Goal: Task Accomplishment & Management: Manage account settings

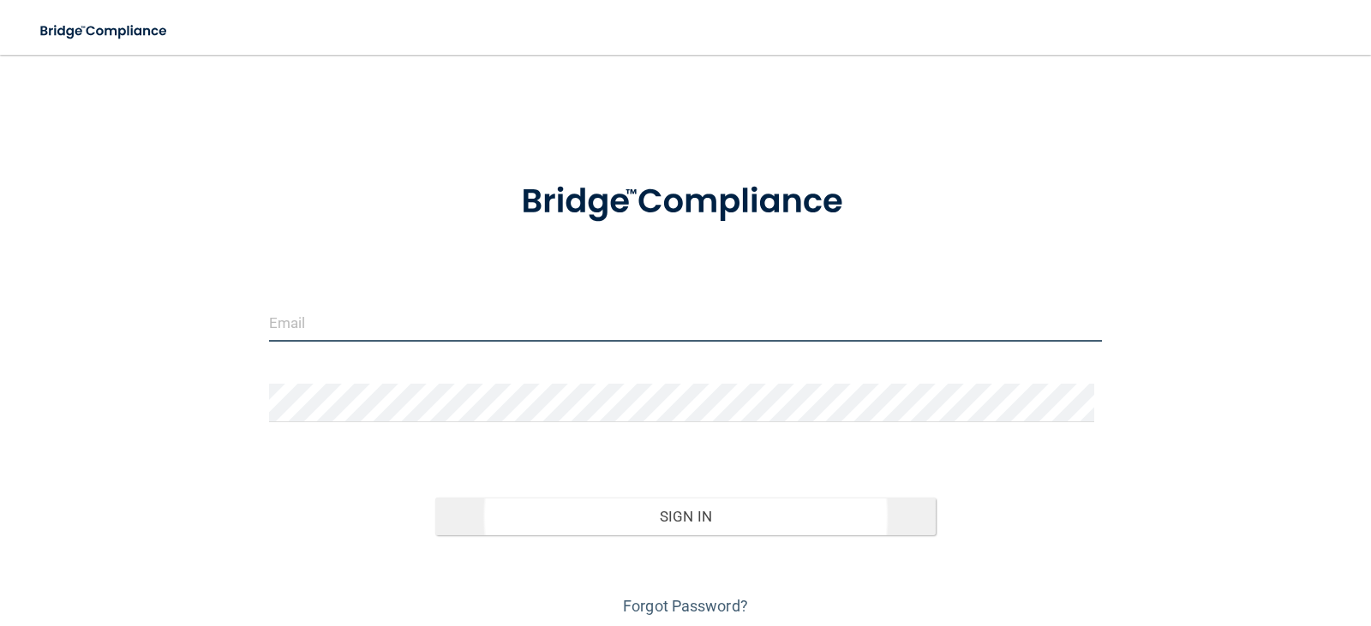
type input "[EMAIL_ADDRESS][DOMAIN_NAME]"
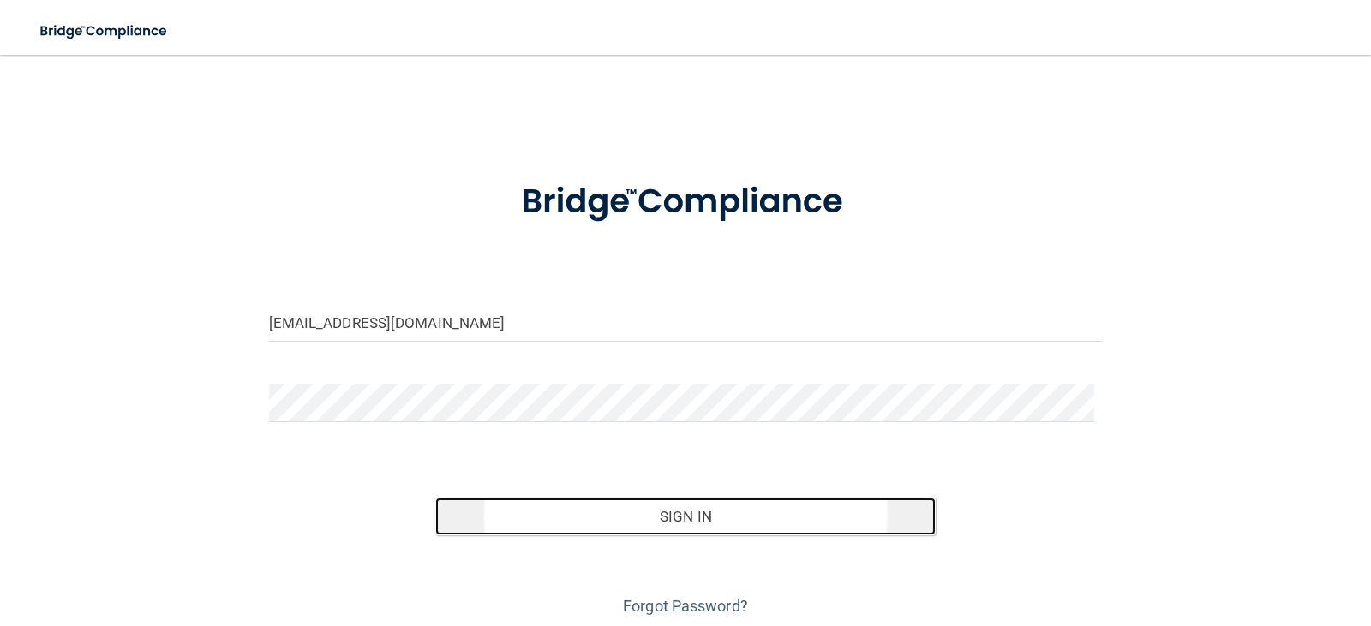
click at [664, 518] on button "Sign In" at bounding box center [685, 517] width 500 height 38
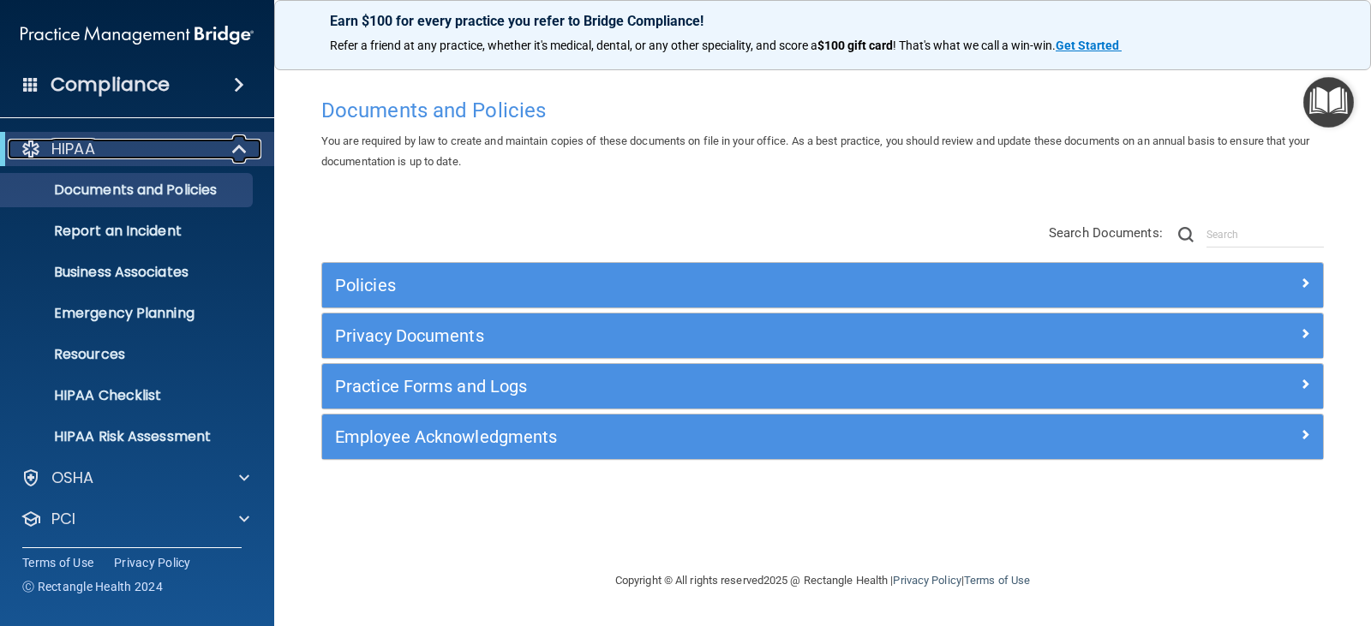
click at [230, 145] on div at bounding box center [240, 149] width 42 height 21
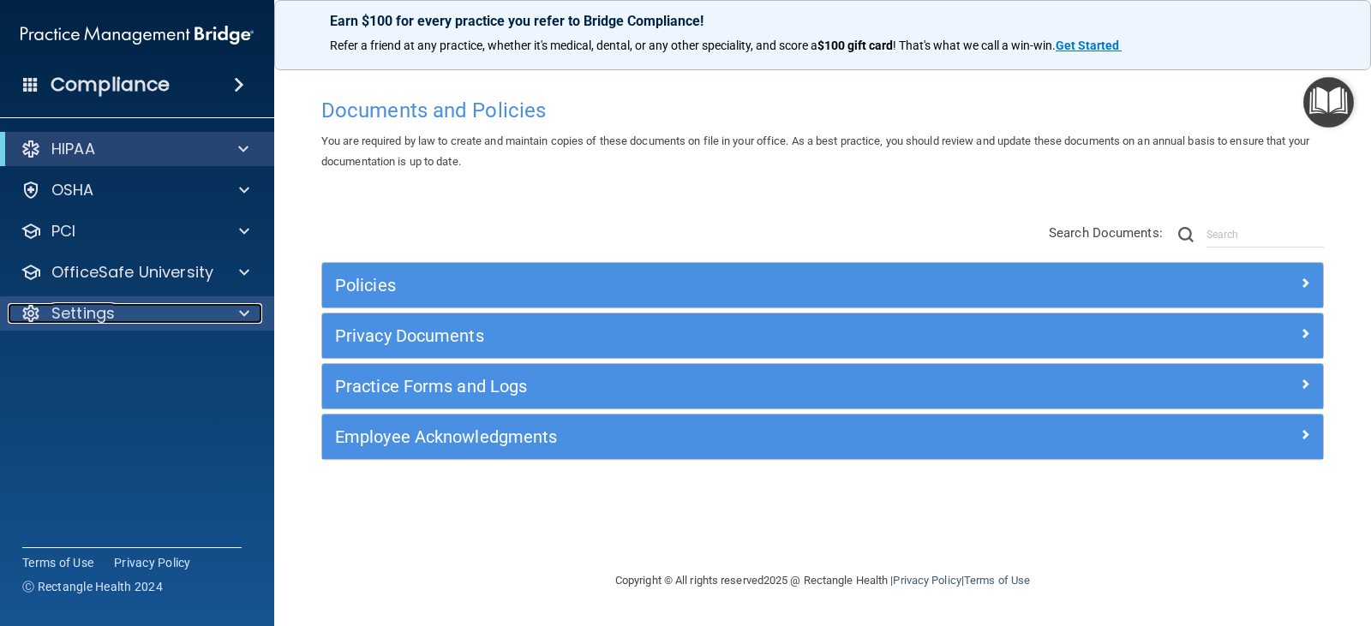
click at [40, 308] on div at bounding box center [31, 313] width 21 height 21
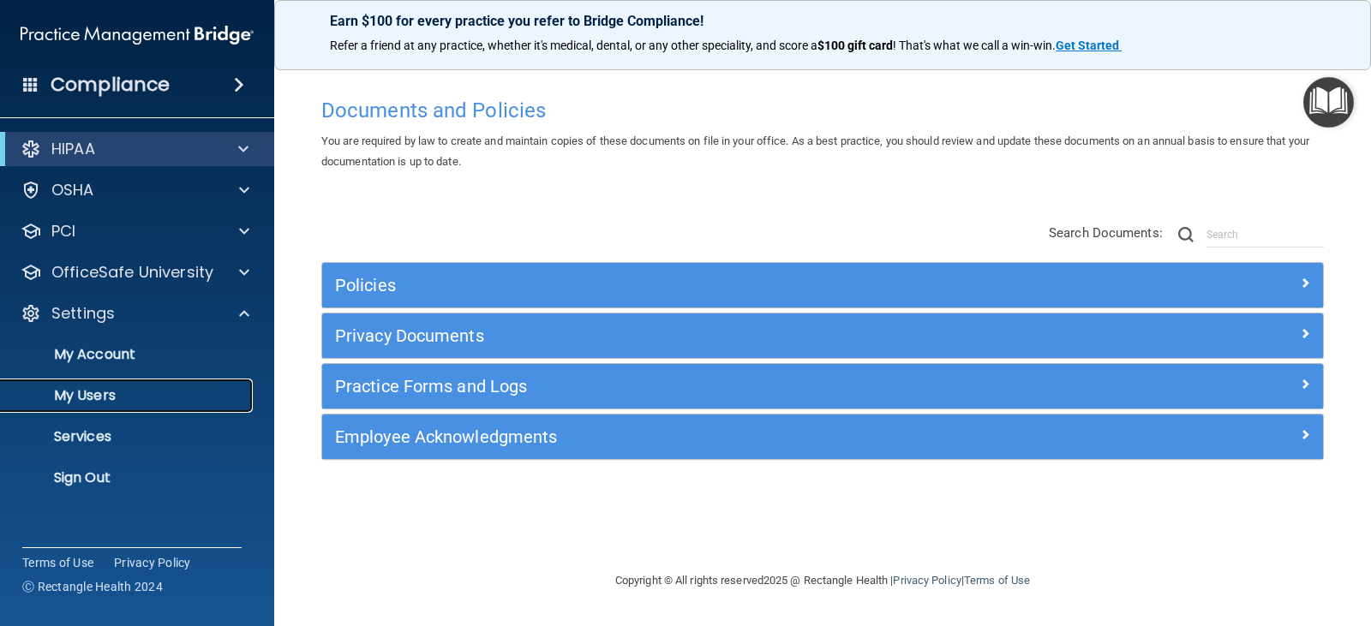
click at [87, 403] on p "My Users" at bounding box center [128, 395] width 234 height 17
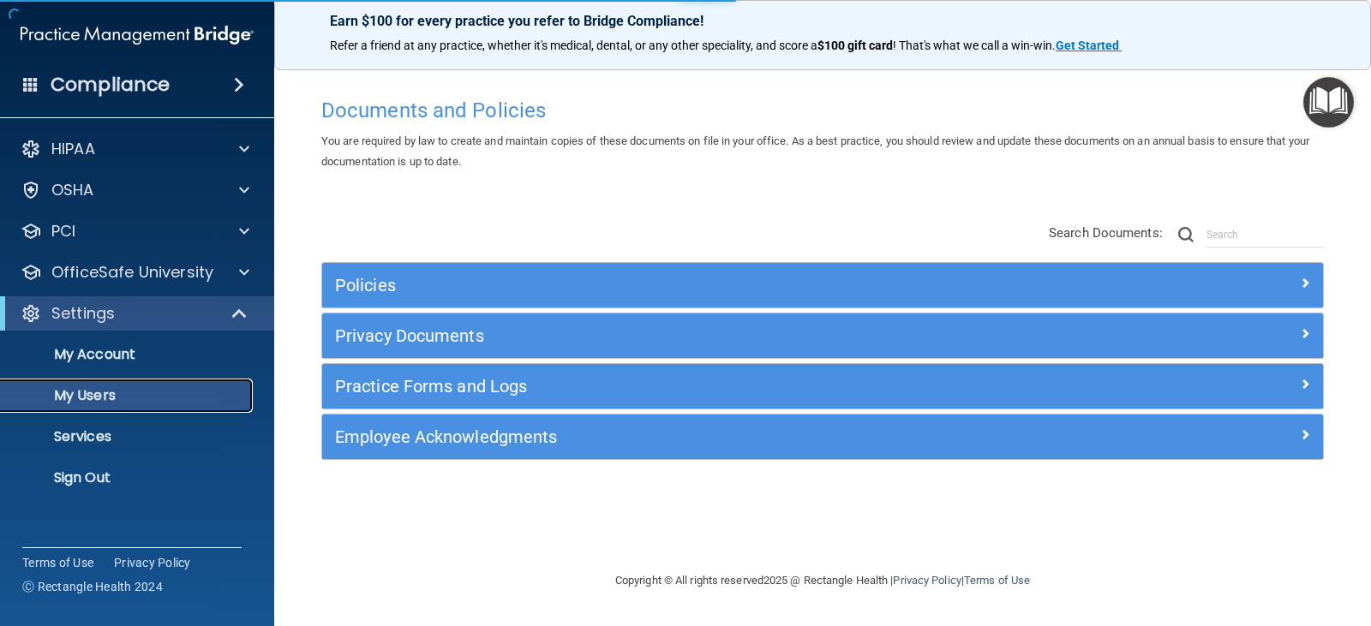
select select "20"
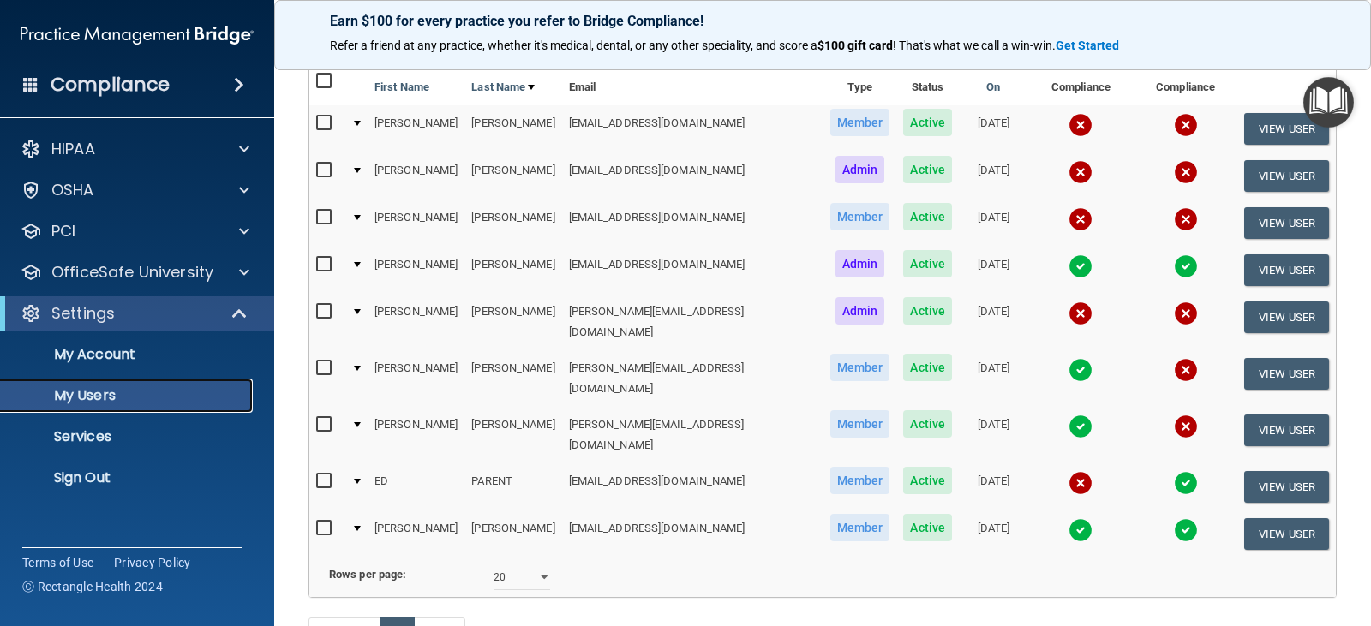
scroll to position [86, 0]
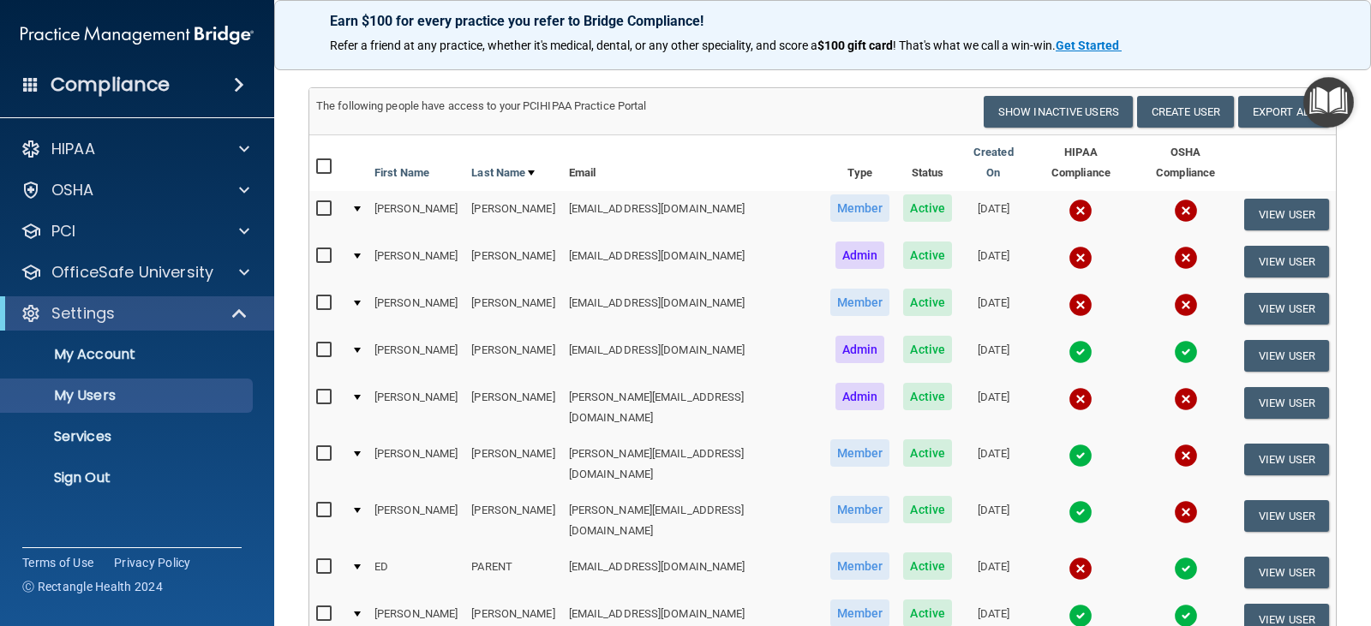
click at [325, 447] on input "checkbox" at bounding box center [326, 454] width 20 height 14
checkbox input "true"
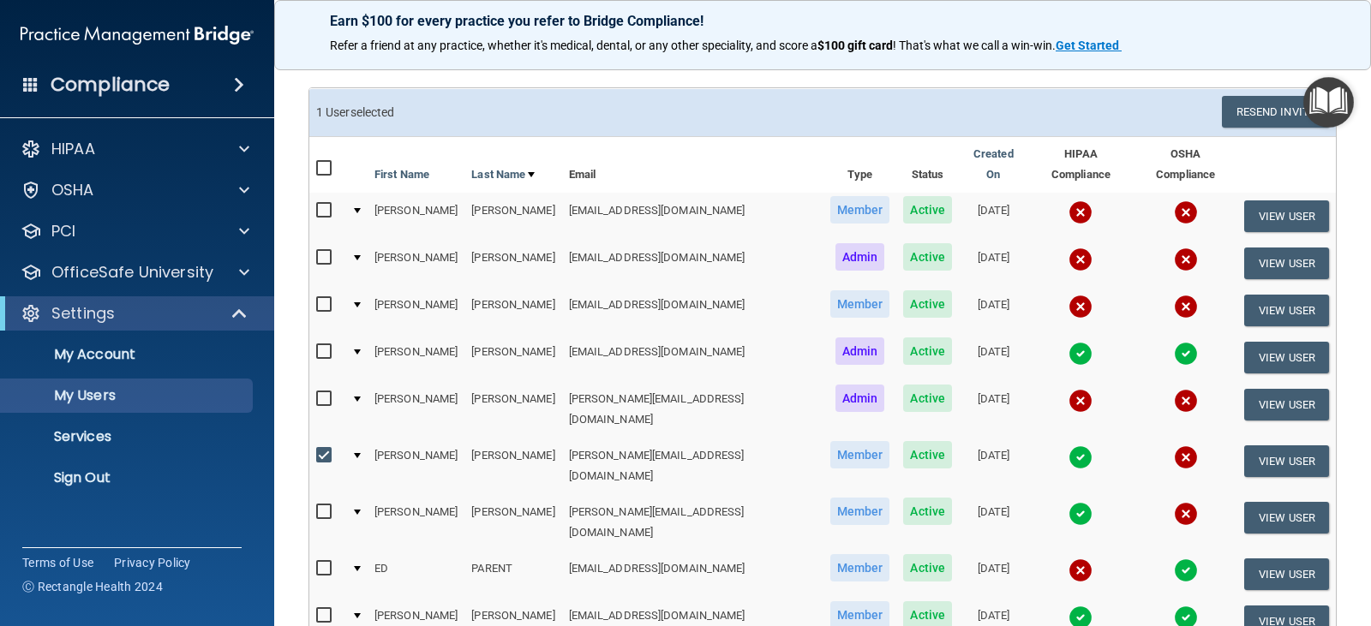
click at [321, 298] on input "checkbox" at bounding box center [326, 305] width 20 height 14
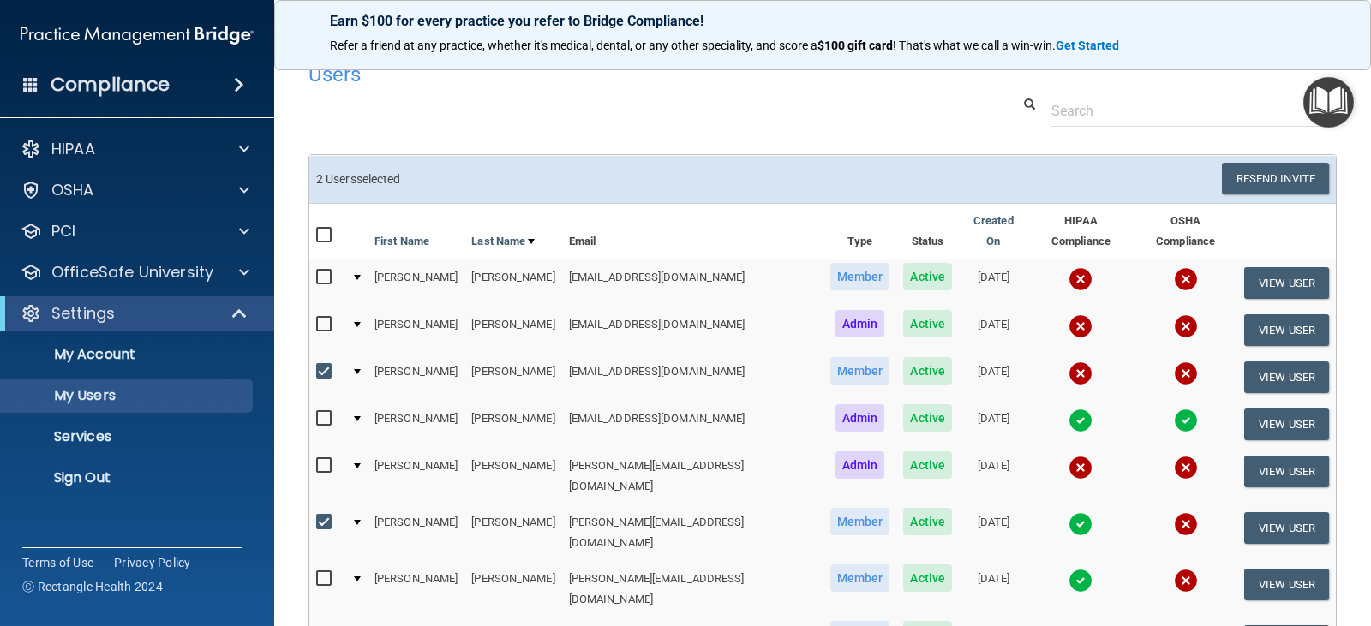
scroll to position [18, 0]
click at [325, 366] on input "checkbox" at bounding box center [326, 373] width 20 height 14
checkbox input "false"
click at [324, 517] on input "checkbox" at bounding box center [326, 524] width 20 height 14
checkbox input "false"
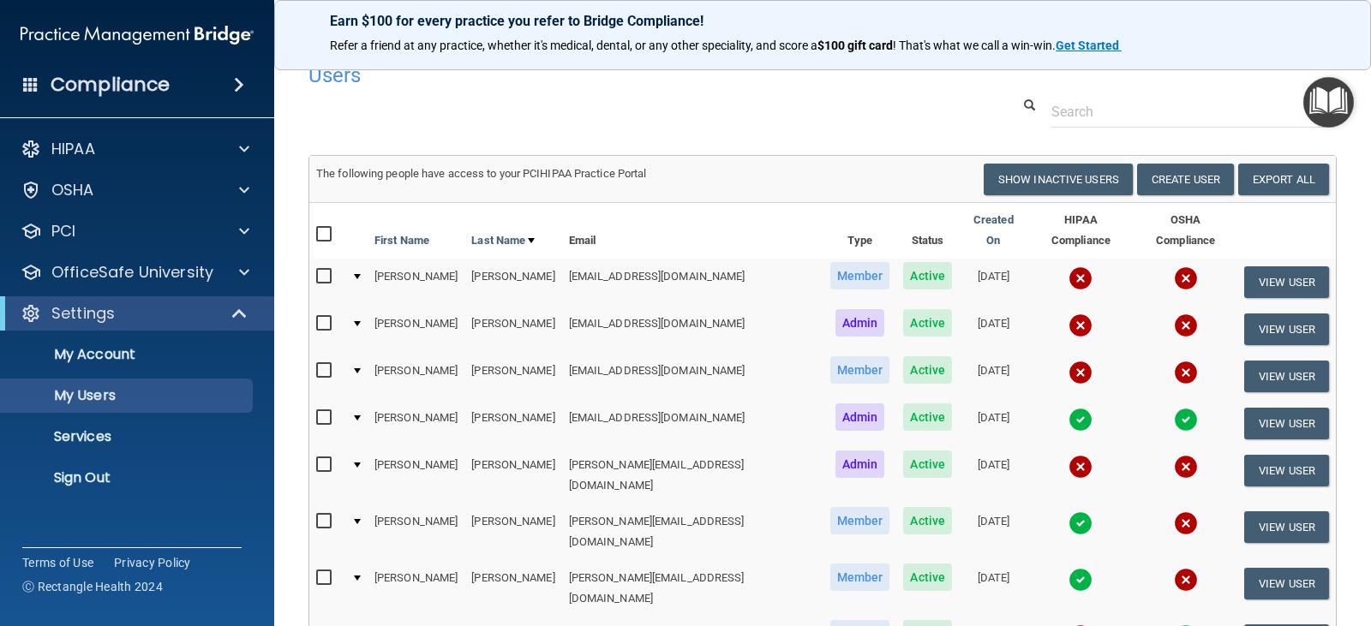
click at [323, 458] on input "checkbox" at bounding box center [326, 465] width 20 height 14
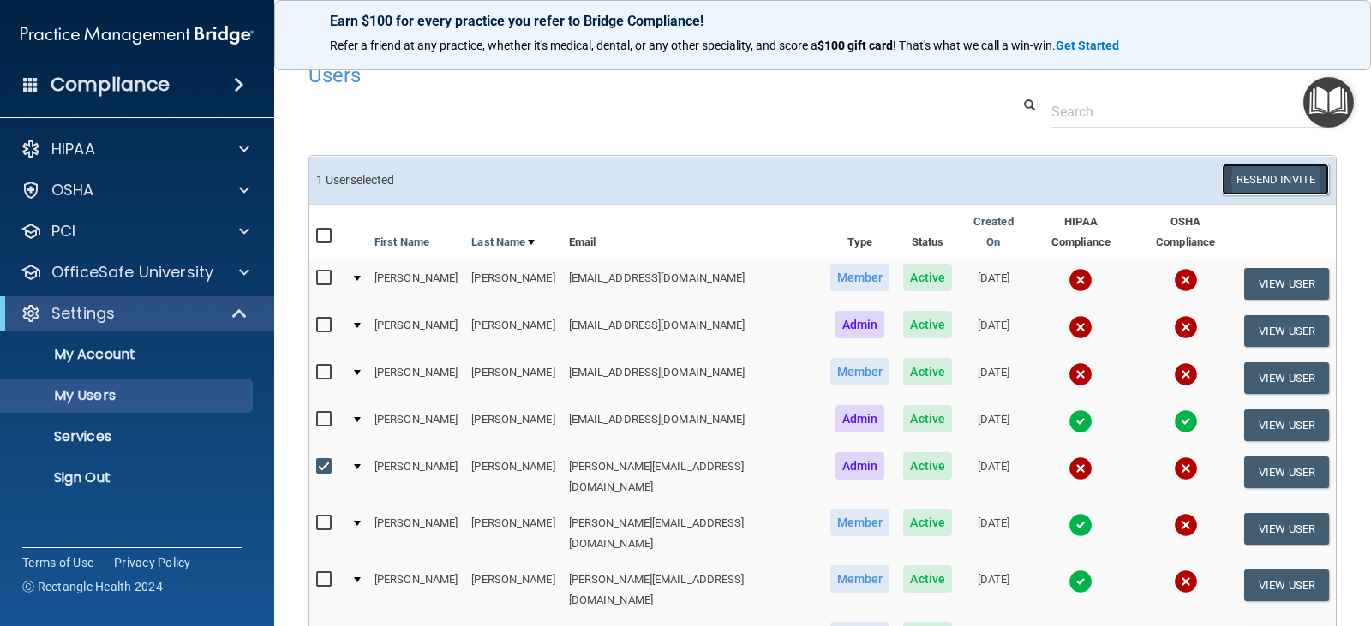
click at [1267, 176] on button "Resend Invite" at bounding box center [1275, 180] width 107 height 32
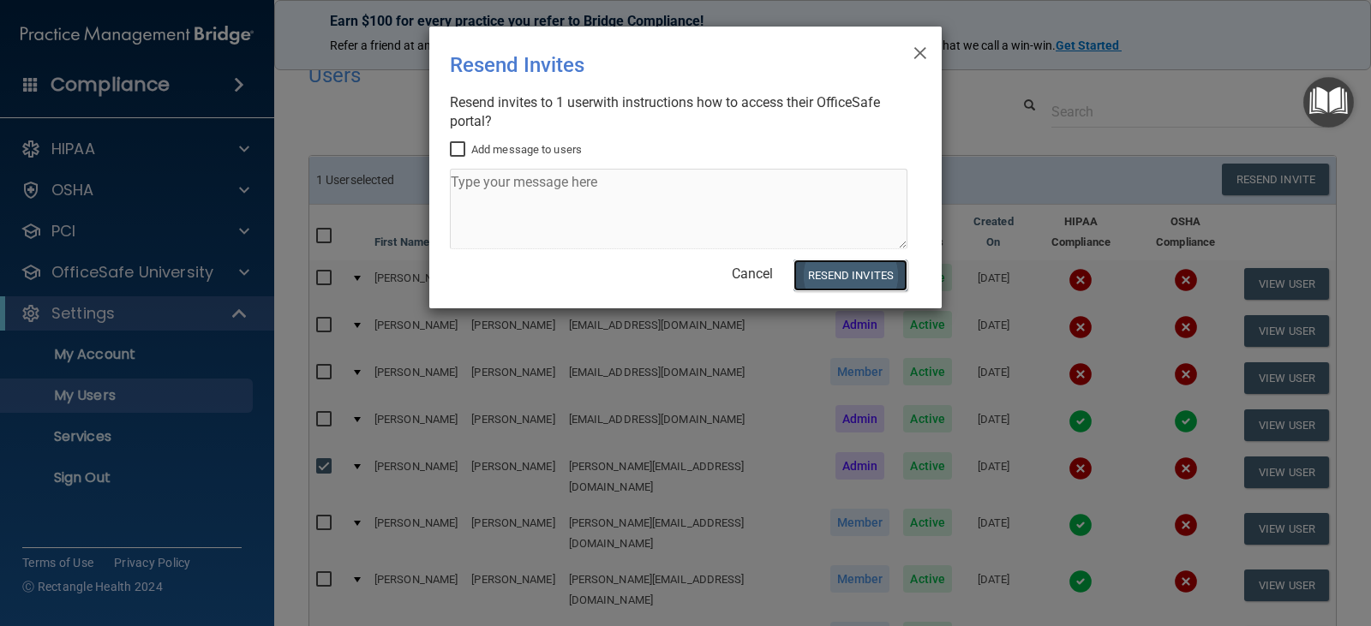
click at [828, 279] on button "Resend Invites" at bounding box center [850, 276] width 114 height 32
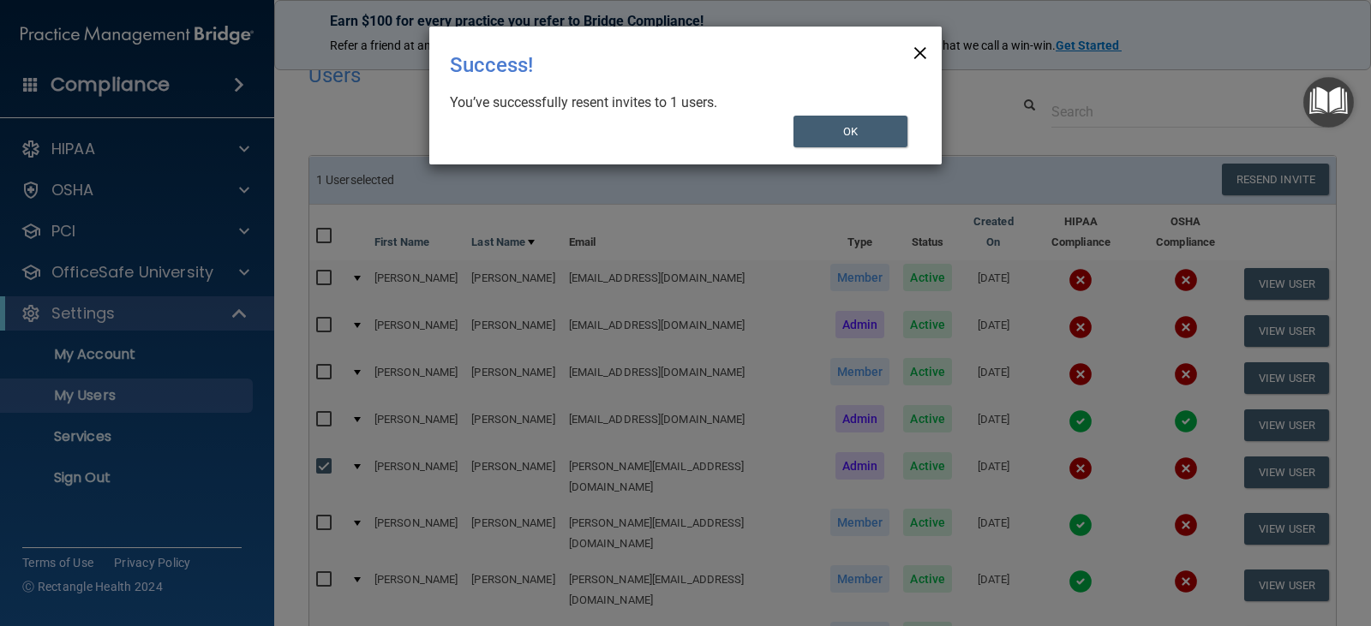
click at [922, 44] on span "×" at bounding box center [919, 50] width 15 height 34
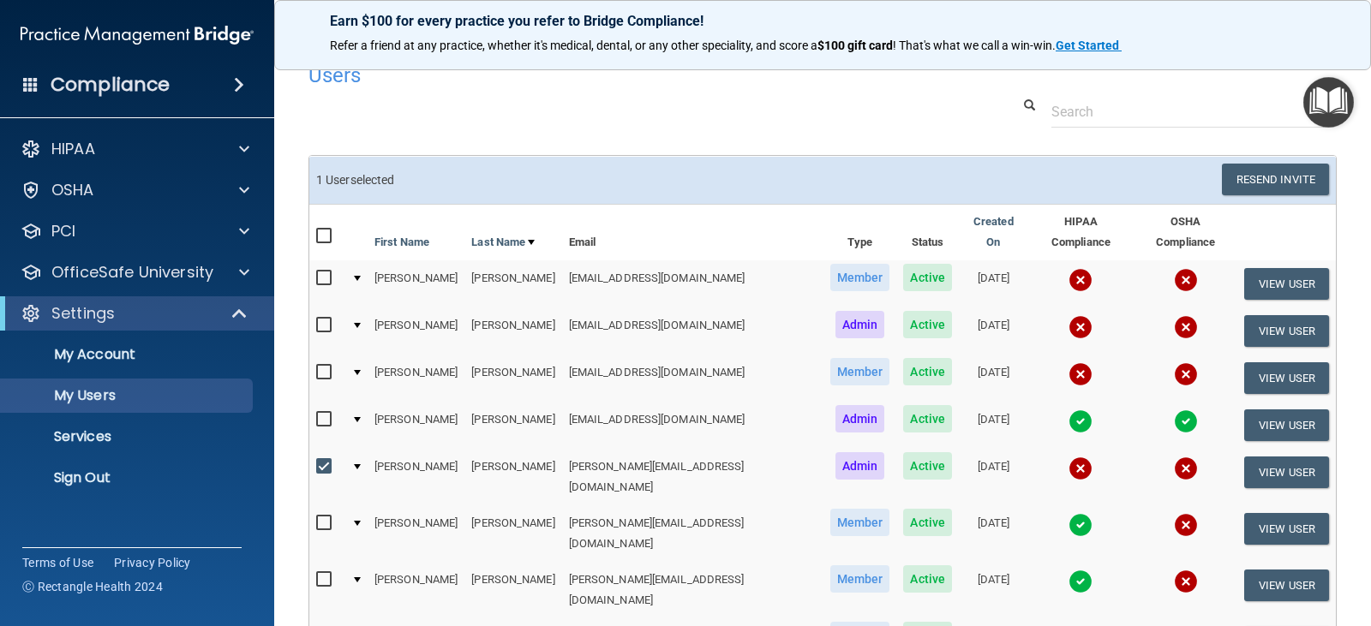
click at [323, 457] on label at bounding box center [326, 467] width 21 height 20
click at [323, 460] on input "checkbox" at bounding box center [326, 467] width 20 height 14
checkbox input "false"
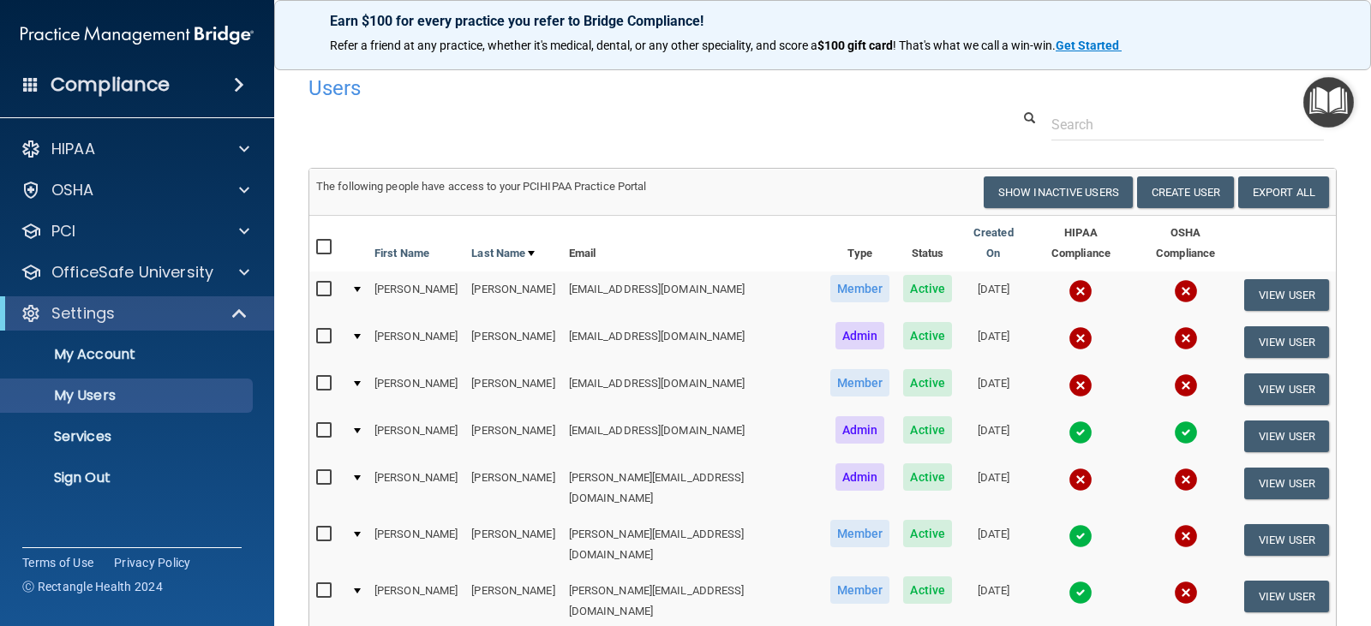
scroll to position [0, 0]
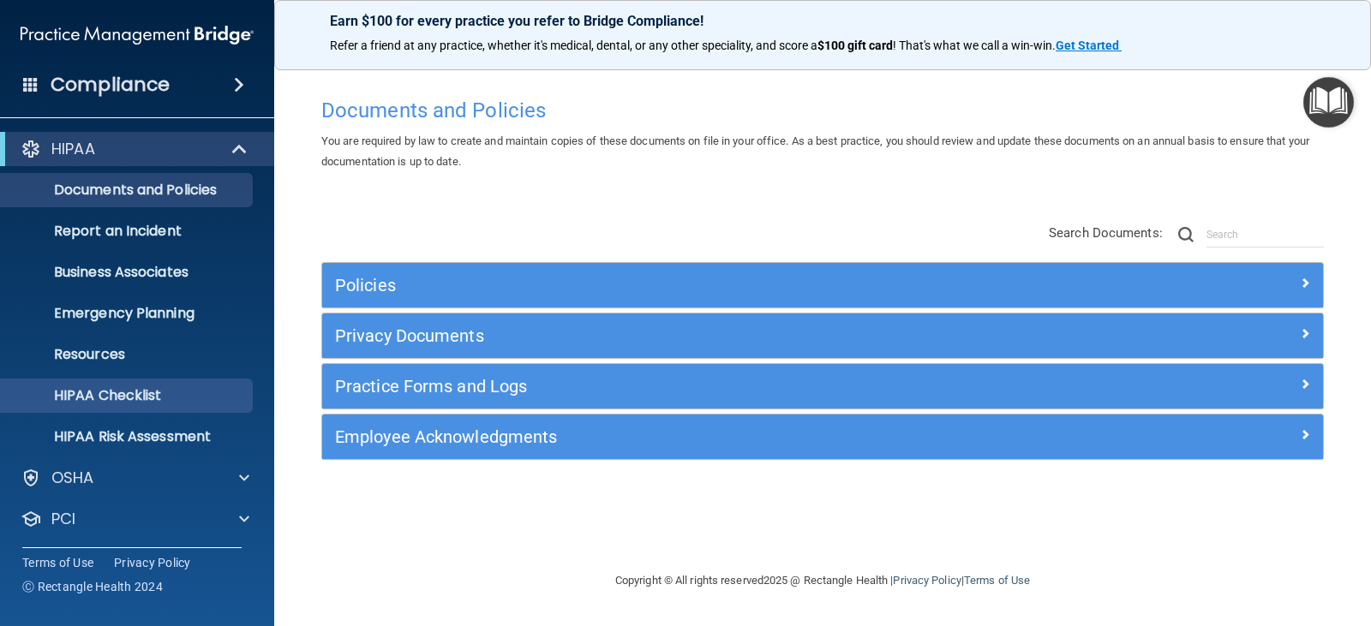
scroll to position [85, 0]
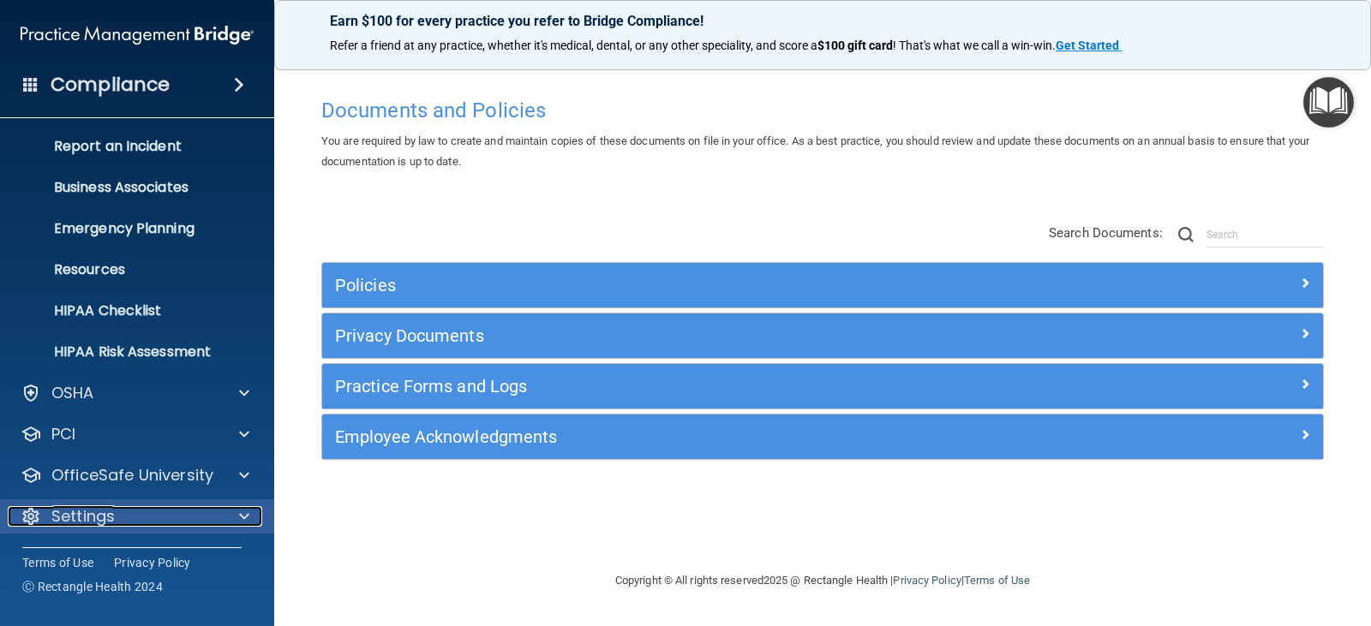
click at [84, 522] on p "Settings" at bounding box center [82, 516] width 63 height 21
click at [87, 520] on p "Settings" at bounding box center [82, 516] width 63 height 21
click at [31, 517] on div at bounding box center [31, 516] width 21 height 21
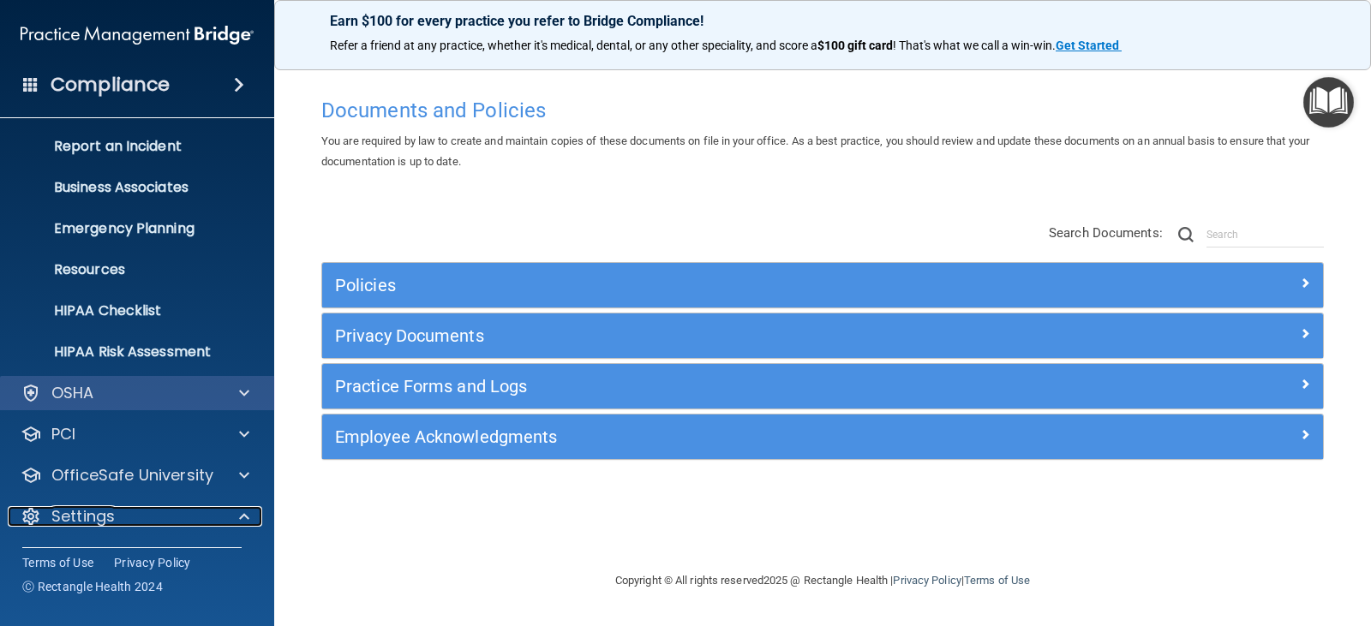
scroll to position [249, 0]
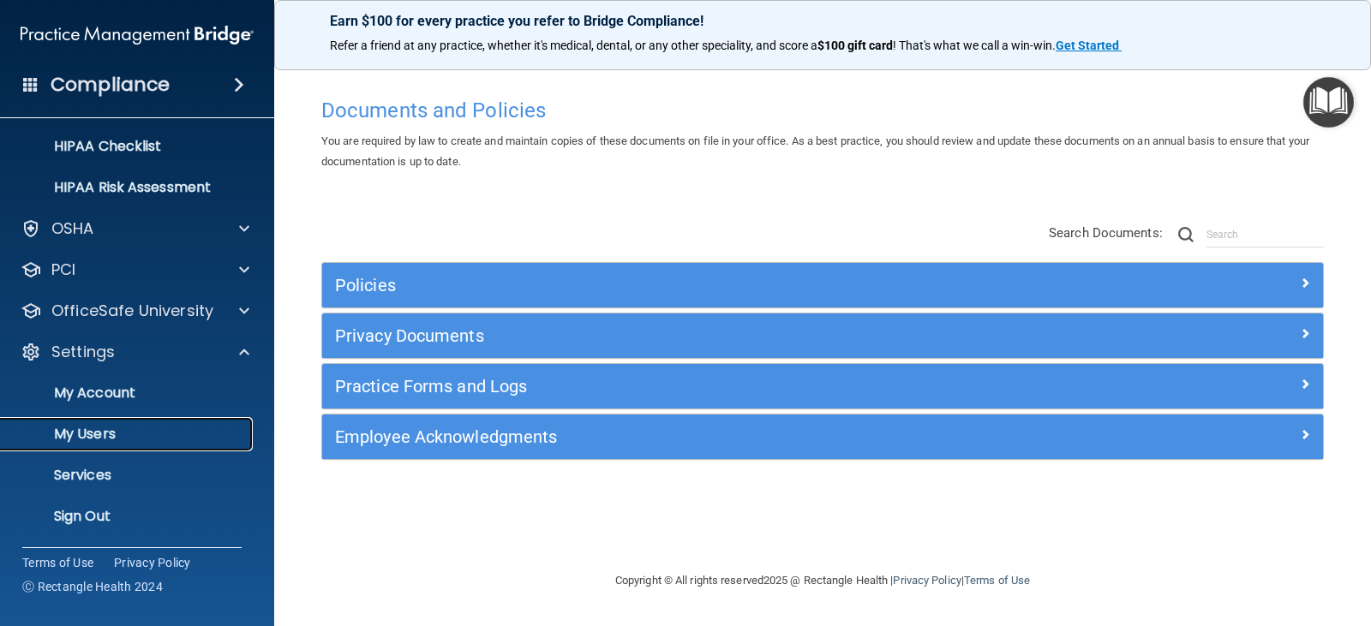
click at [119, 428] on p "My Users" at bounding box center [128, 434] width 234 height 17
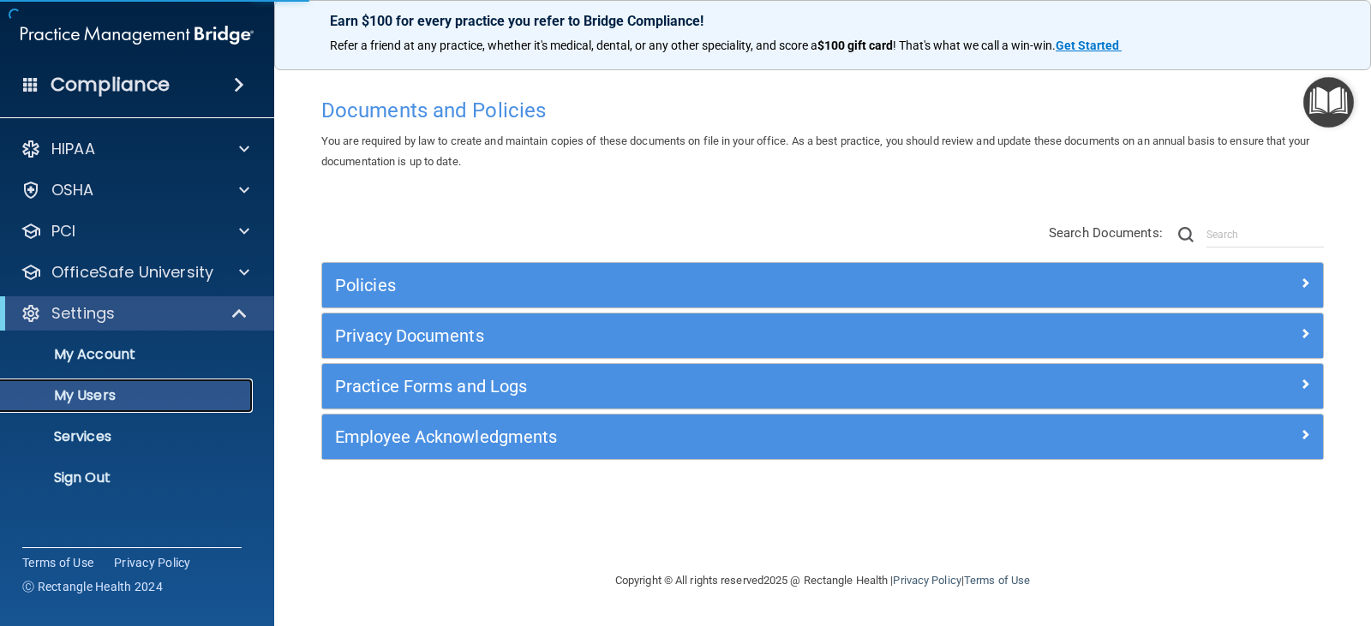
select select "20"
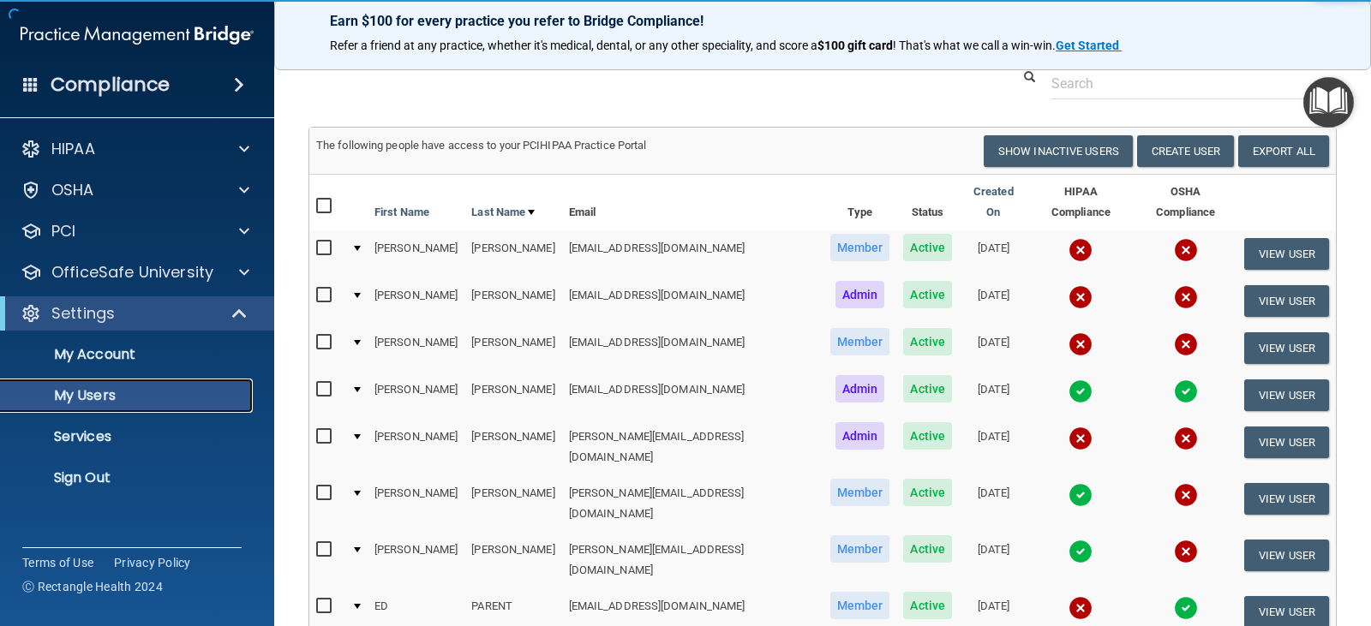
scroll to position [86, 0]
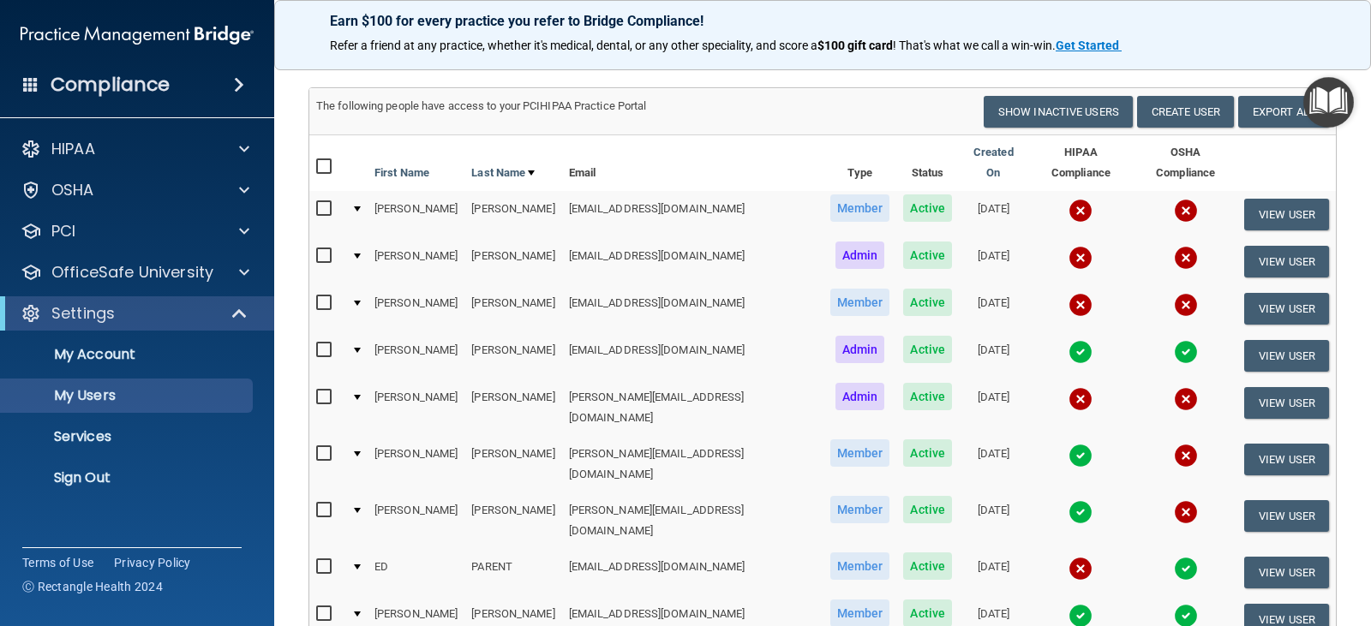
click at [321, 391] on input "checkbox" at bounding box center [326, 398] width 20 height 14
checkbox input "true"
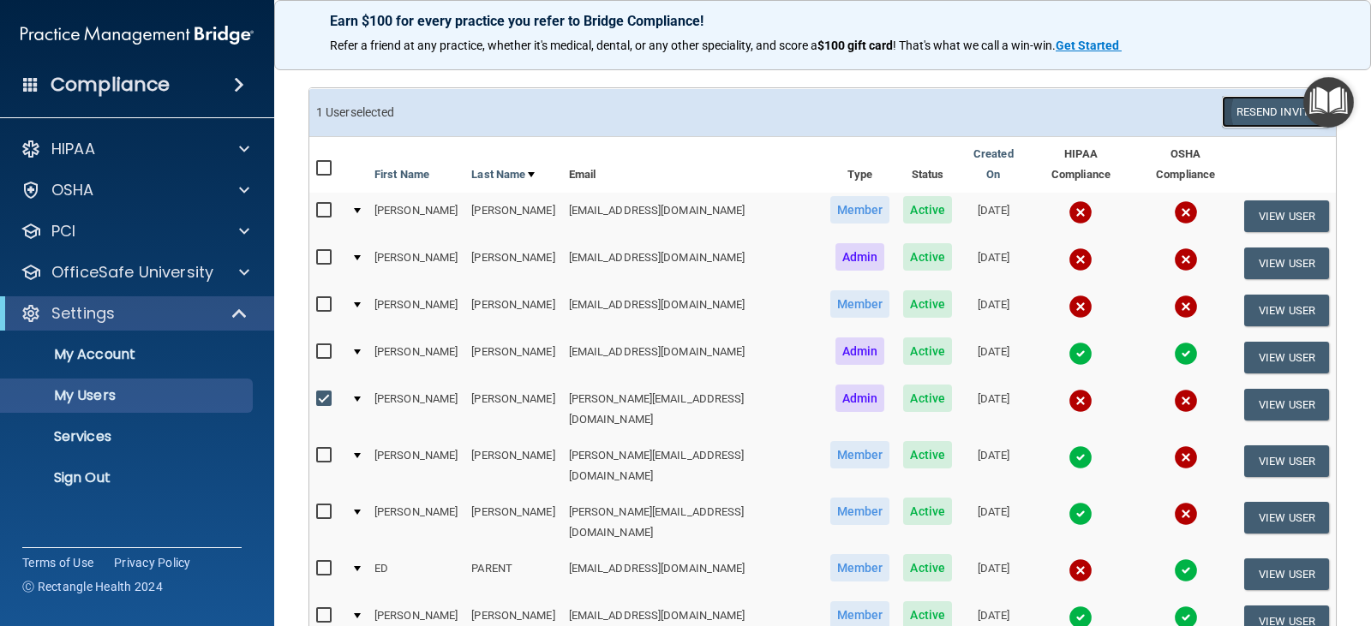
click at [1240, 109] on button "Resend Invite" at bounding box center [1275, 112] width 107 height 32
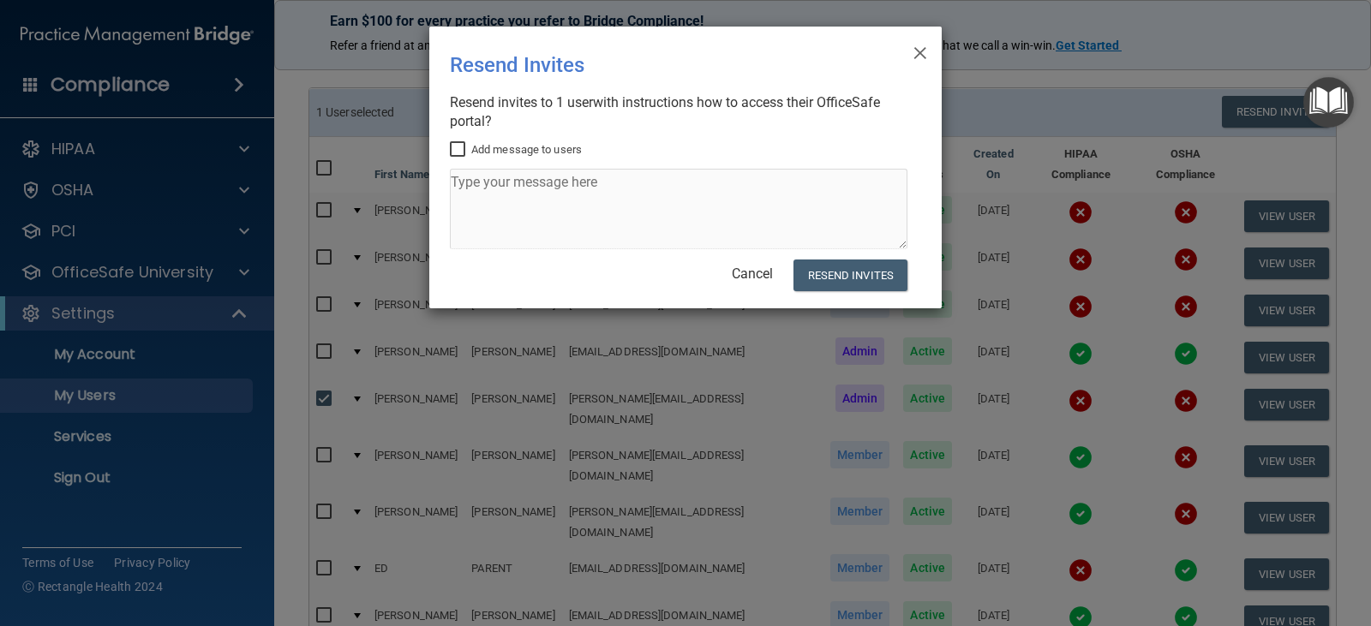
drag, startPoint x: 449, startPoint y: 149, endPoint x: 451, endPoint y: 159, distance: 10.6
click at [449, 150] on div "× Close Resend Invites There was an error while sending the invitations ... Res…" at bounding box center [685, 168] width 512 height 282
click at [453, 158] on label "Add message to users" at bounding box center [516, 150] width 132 height 21
click at [453, 157] on input "Add message to users" at bounding box center [460, 150] width 20 height 14
checkbox input "true"
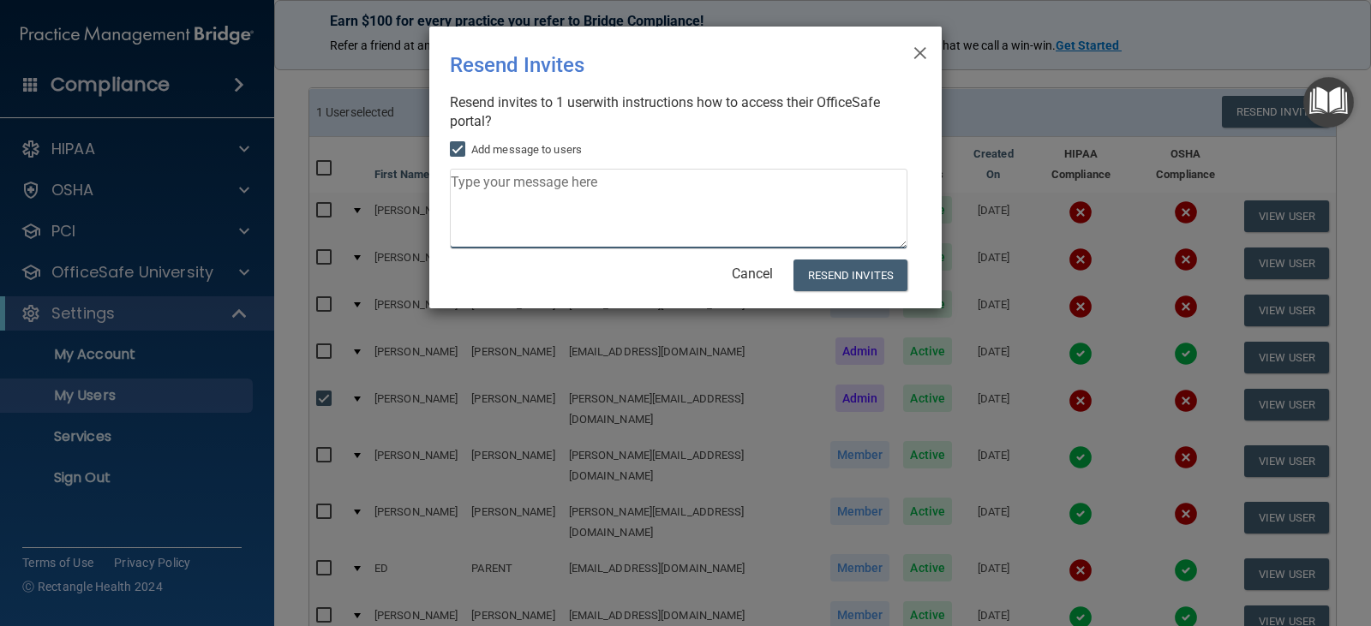
drag, startPoint x: 472, startPoint y: 189, endPoint x: 487, endPoint y: 155, distance: 37.6
click at [476, 184] on textarea at bounding box center [678, 209] width 457 height 81
type textarea "DON'T X OUT!!!"
click at [869, 272] on button "Resend Invites" at bounding box center [850, 276] width 114 height 32
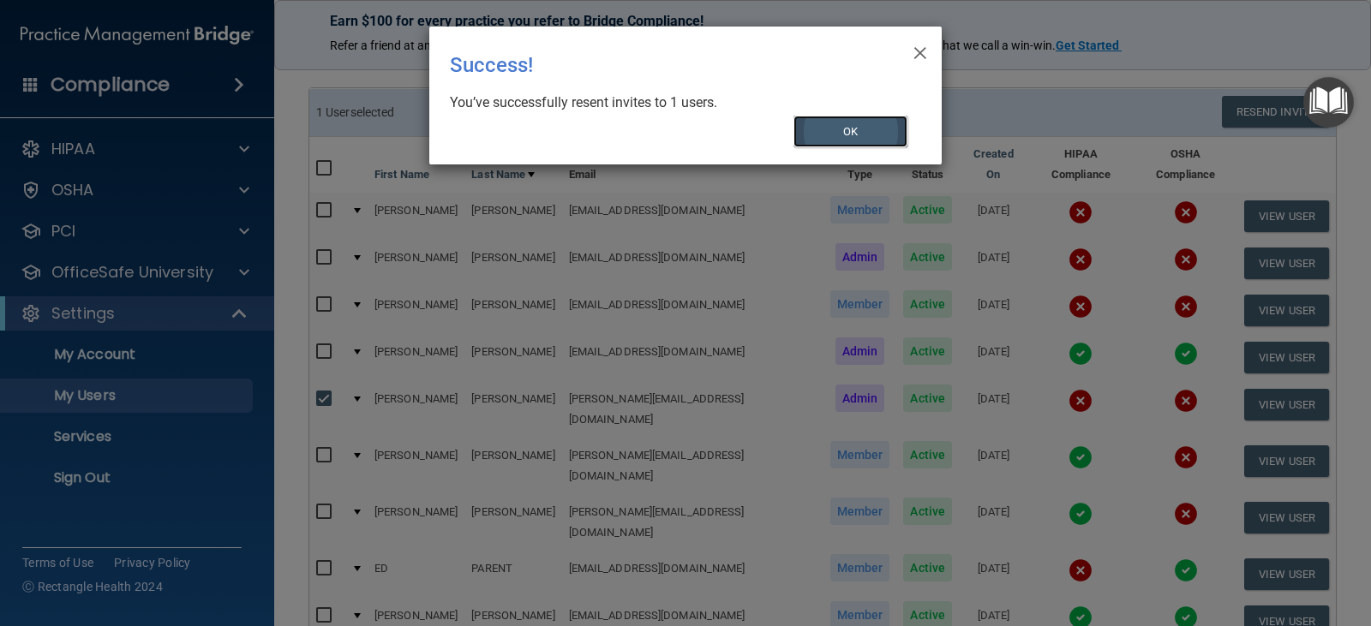
click at [882, 131] on button "OK" at bounding box center [850, 132] width 115 height 32
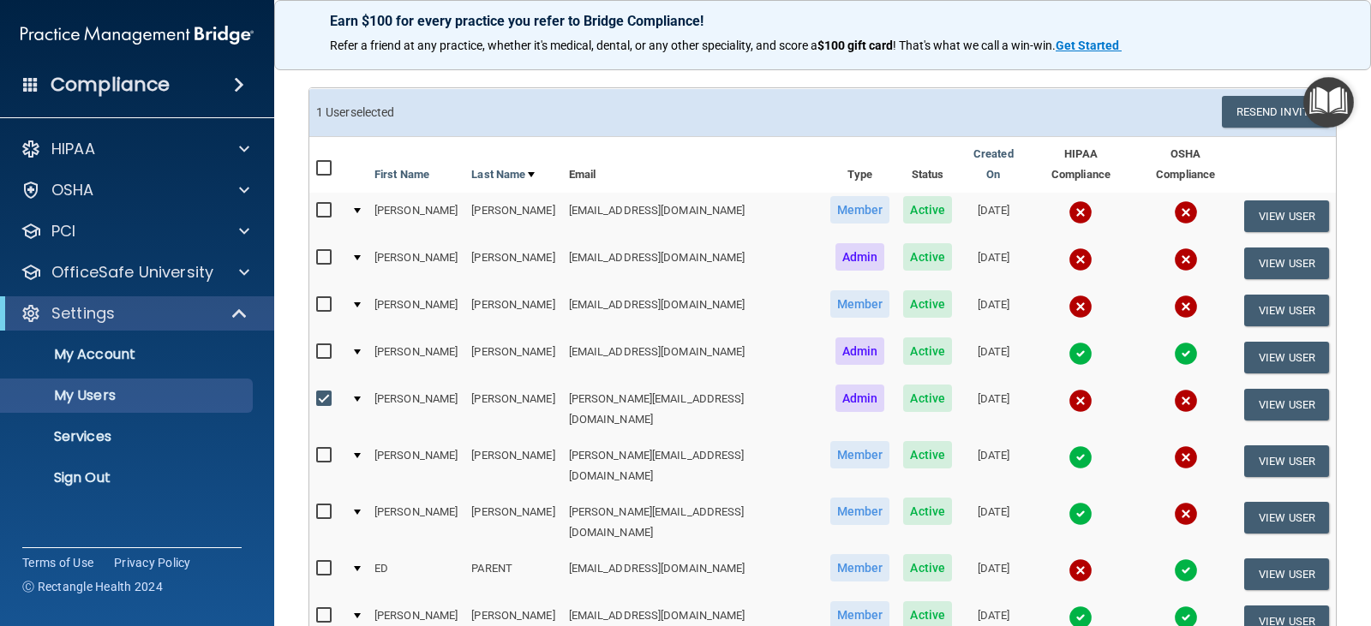
click at [323, 392] on input "checkbox" at bounding box center [326, 399] width 20 height 14
checkbox input "false"
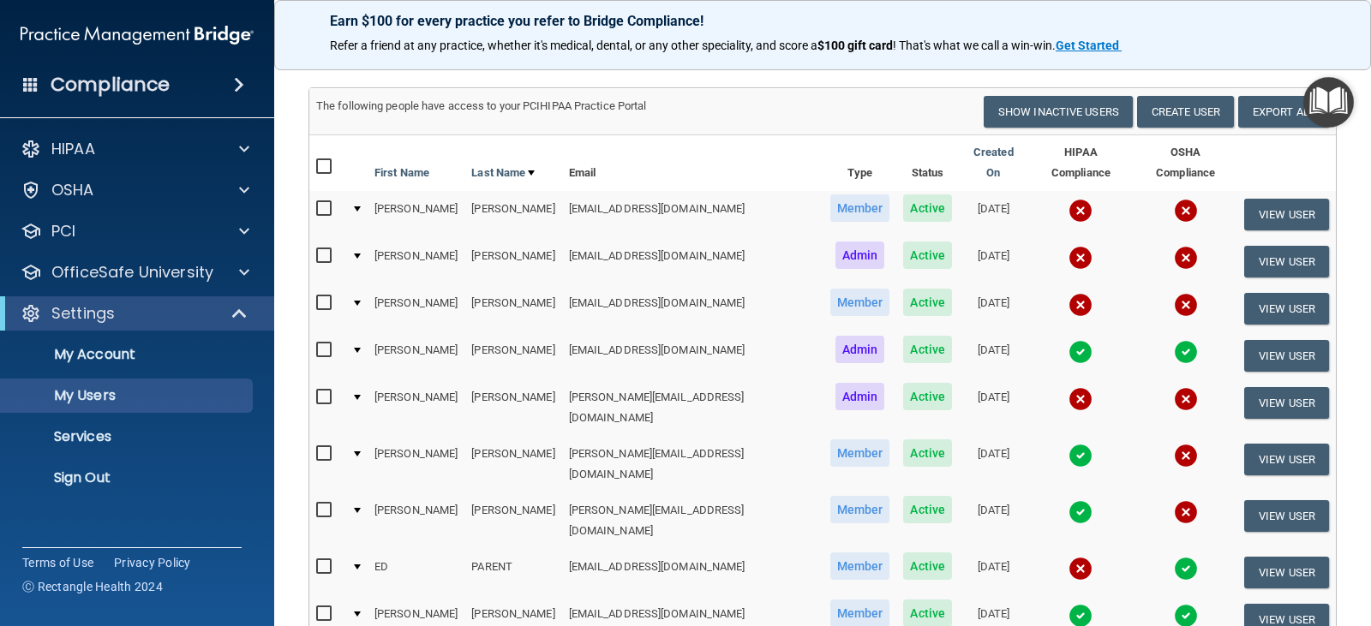
click at [327, 447] on input "checkbox" at bounding box center [326, 454] width 20 height 14
checkbox input "true"
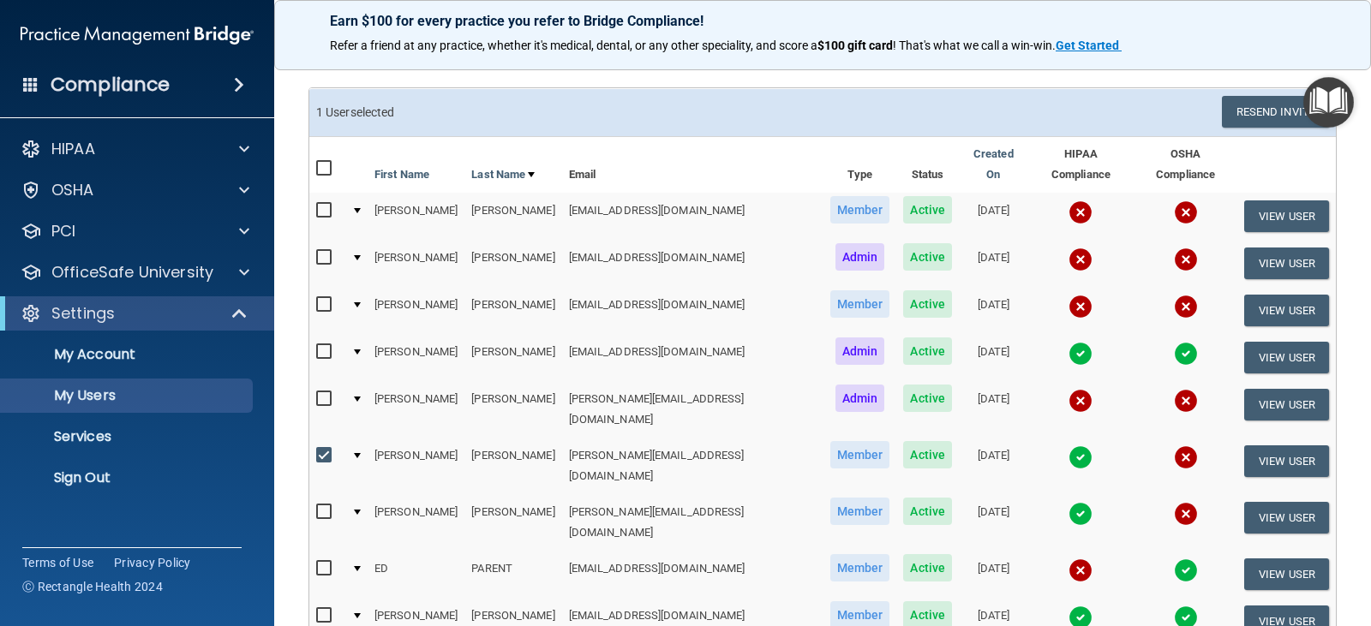
click at [327, 298] on input "checkbox" at bounding box center [326, 305] width 20 height 14
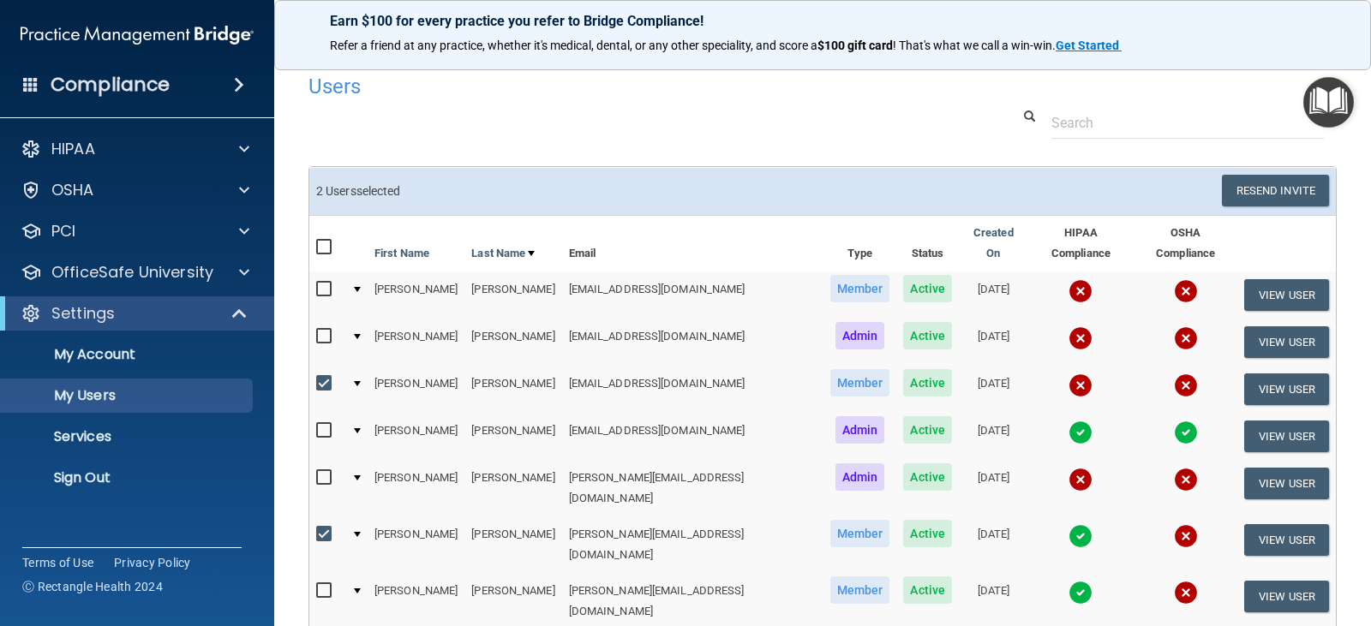
scroll to position [0, 0]
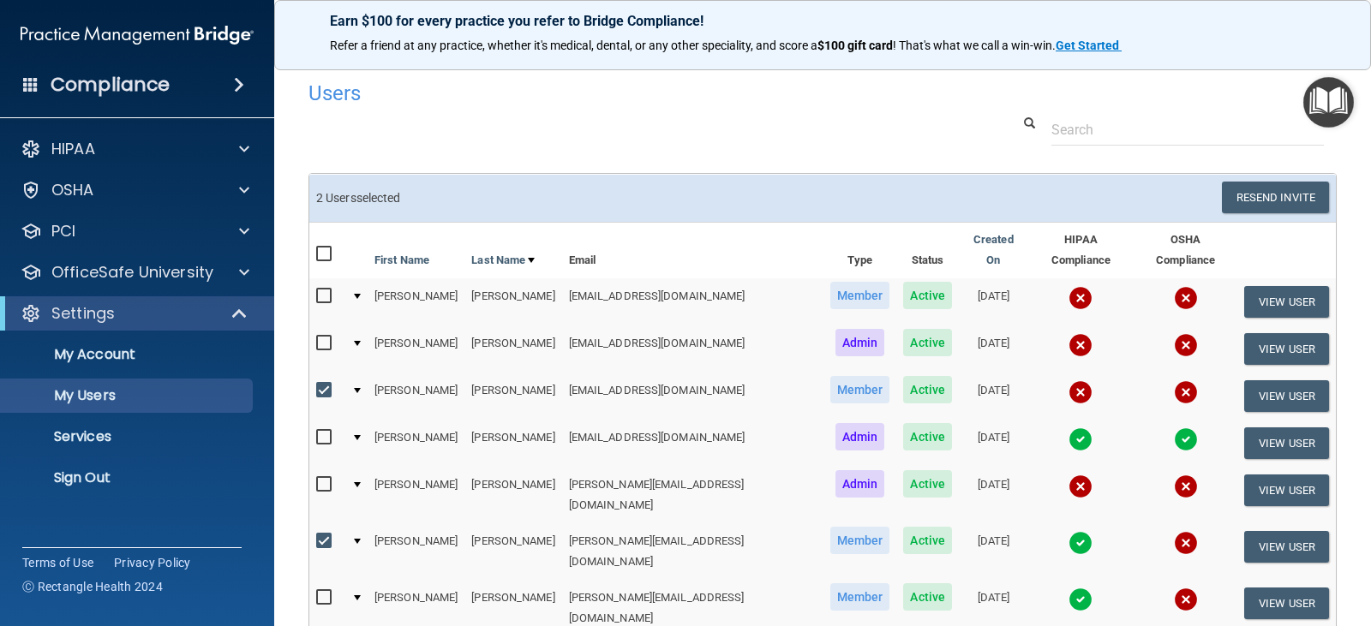
click at [324, 384] on input "checkbox" at bounding box center [326, 391] width 20 height 14
checkbox input "false"
click at [1259, 384] on button "View User" at bounding box center [1286, 396] width 85 height 32
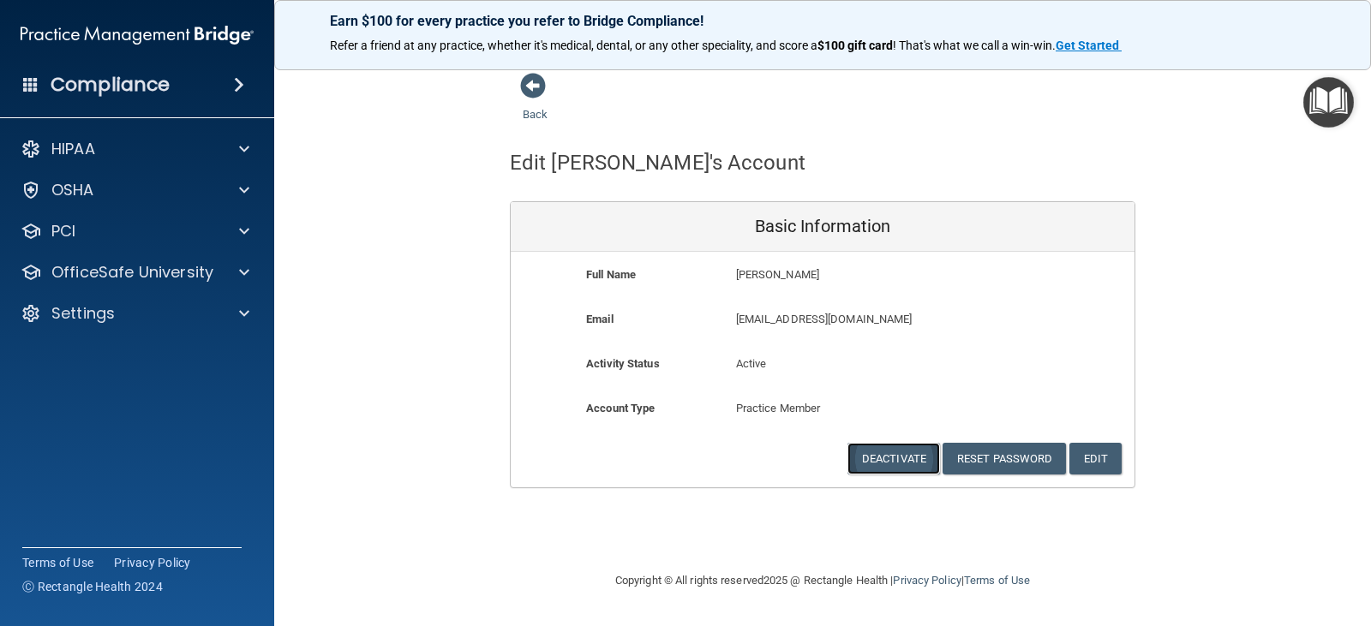
click at [884, 454] on button "Deactivate" at bounding box center [893, 459] width 93 height 32
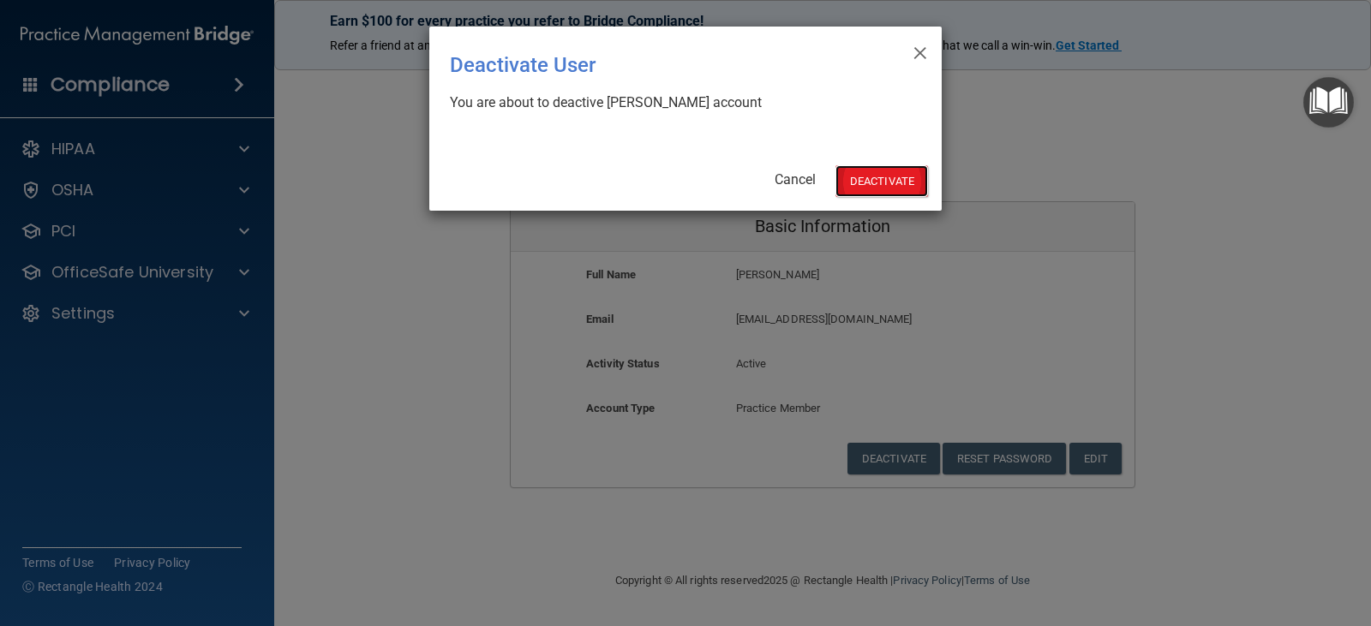
click at [876, 180] on button "Deactivate" at bounding box center [881, 181] width 93 height 32
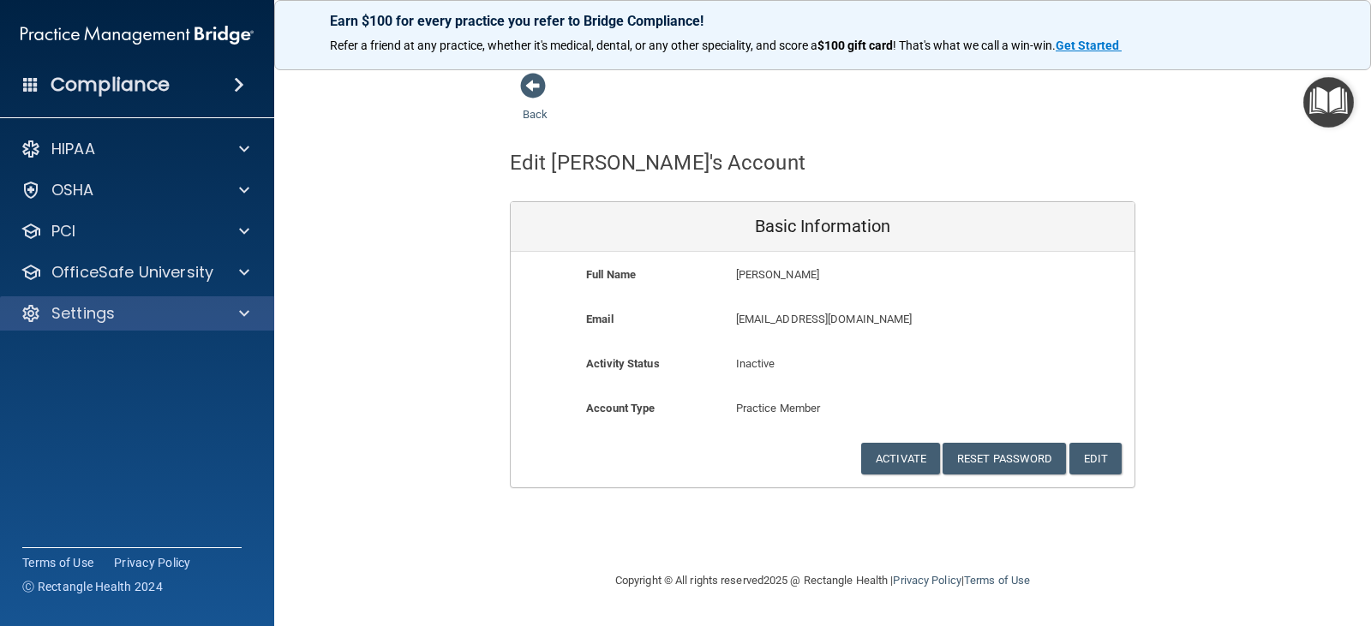
click at [96, 302] on div "Settings" at bounding box center [137, 313] width 275 height 34
click at [244, 312] on span at bounding box center [244, 313] width 10 height 21
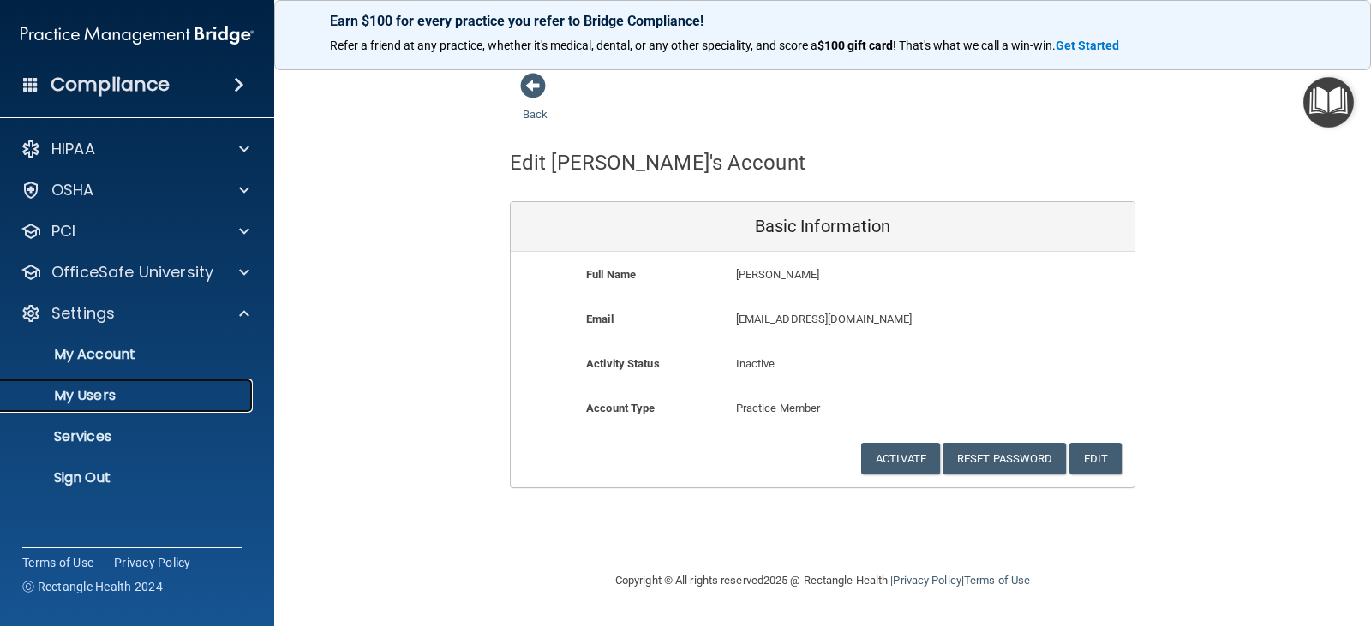
click at [151, 387] on p "My Users" at bounding box center [128, 395] width 234 height 17
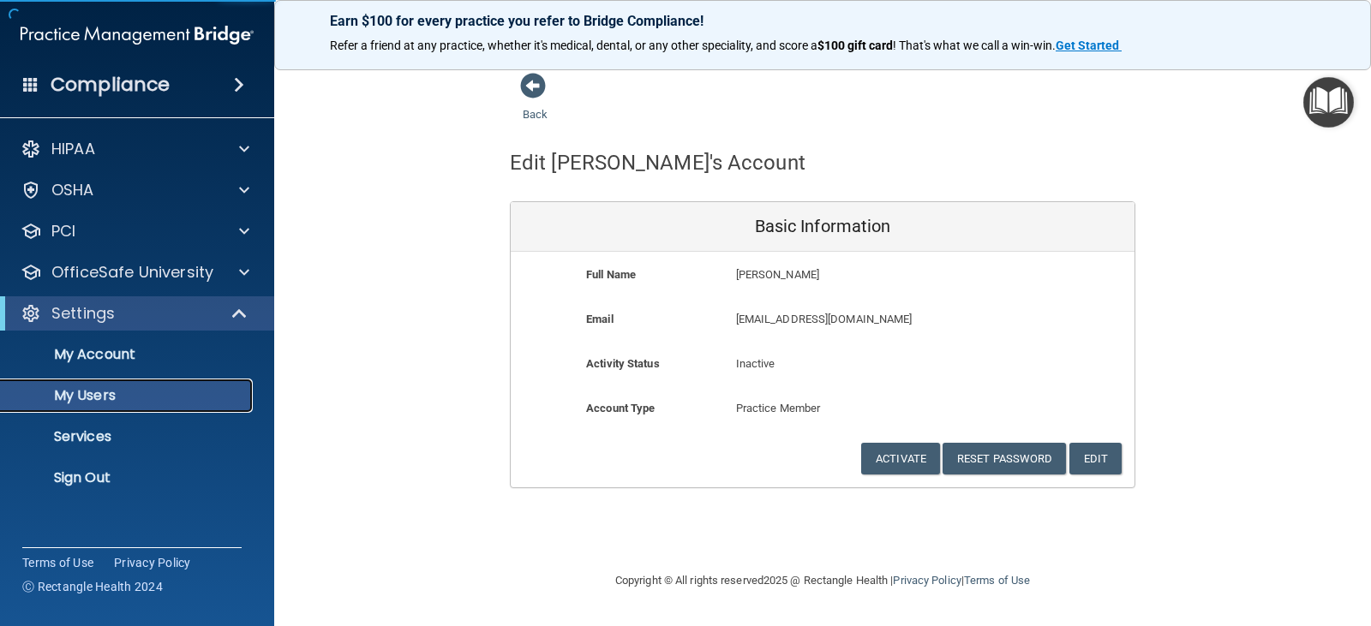
select select "20"
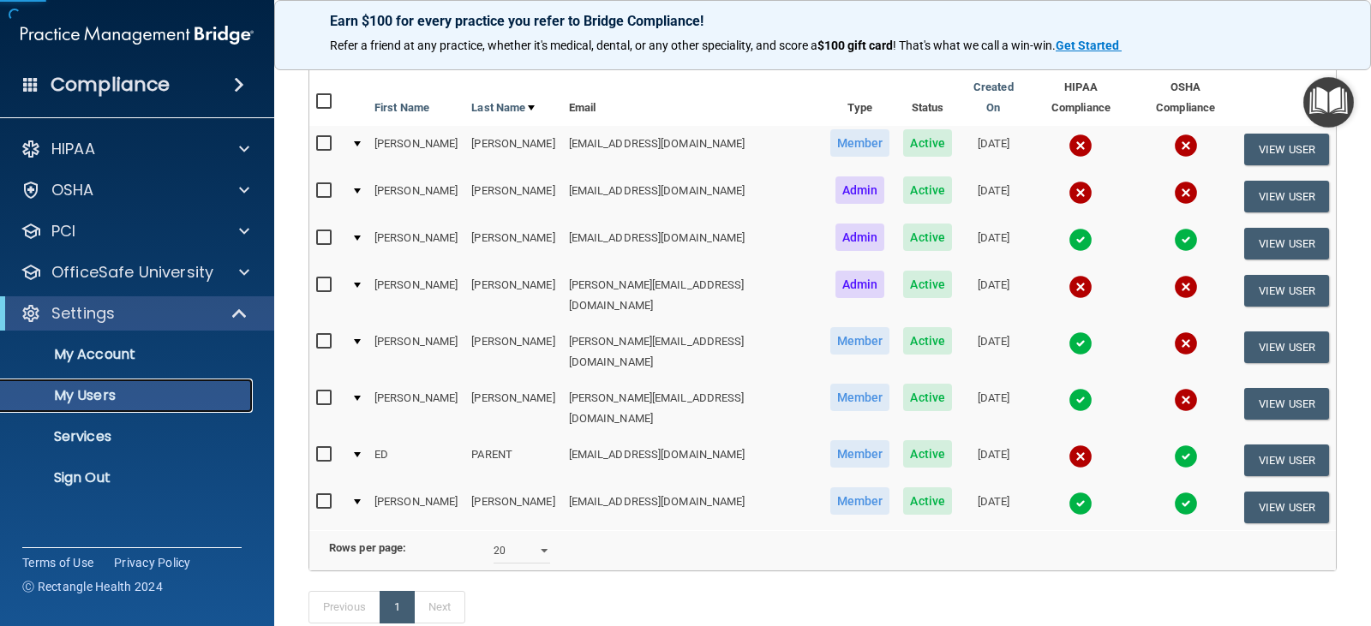
scroll to position [171, 0]
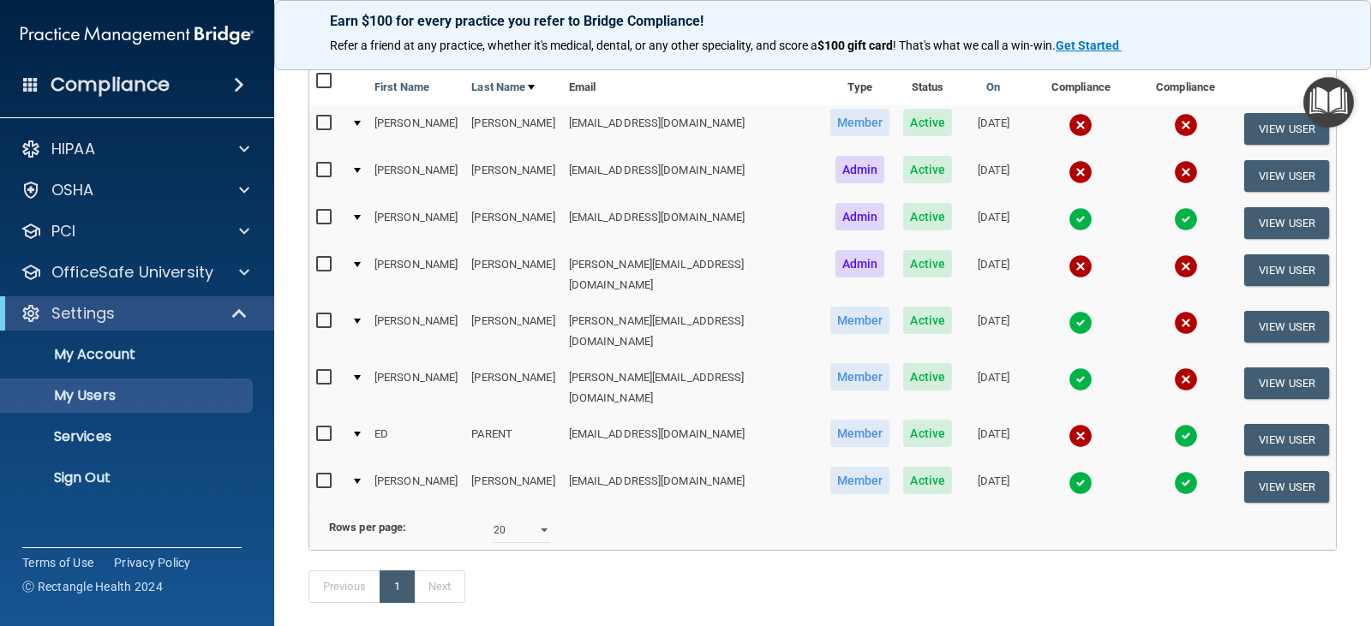
click at [322, 314] on input "checkbox" at bounding box center [326, 321] width 20 height 14
checkbox input "true"
click at [1262, 311] on button "View User" at bounding box center [1286, 327] width 85 height 32
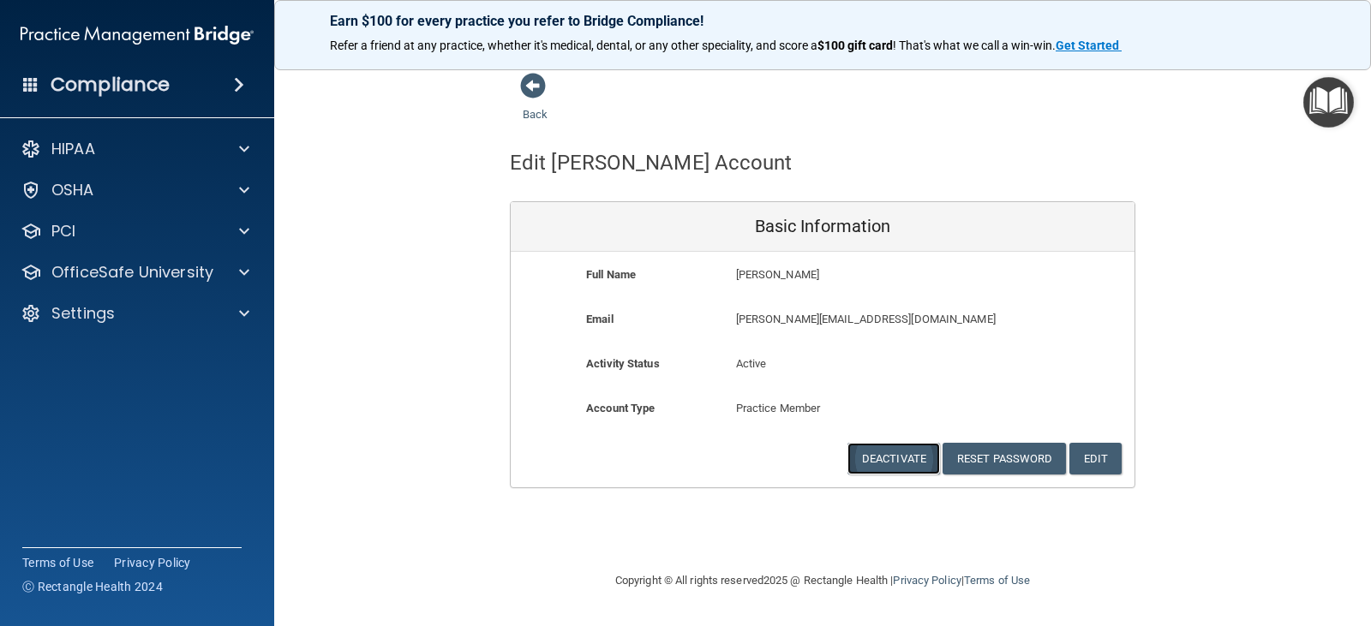
click at [896, 451] on button "Deactivate" at bounding box center [893, 459] width 93 height 32
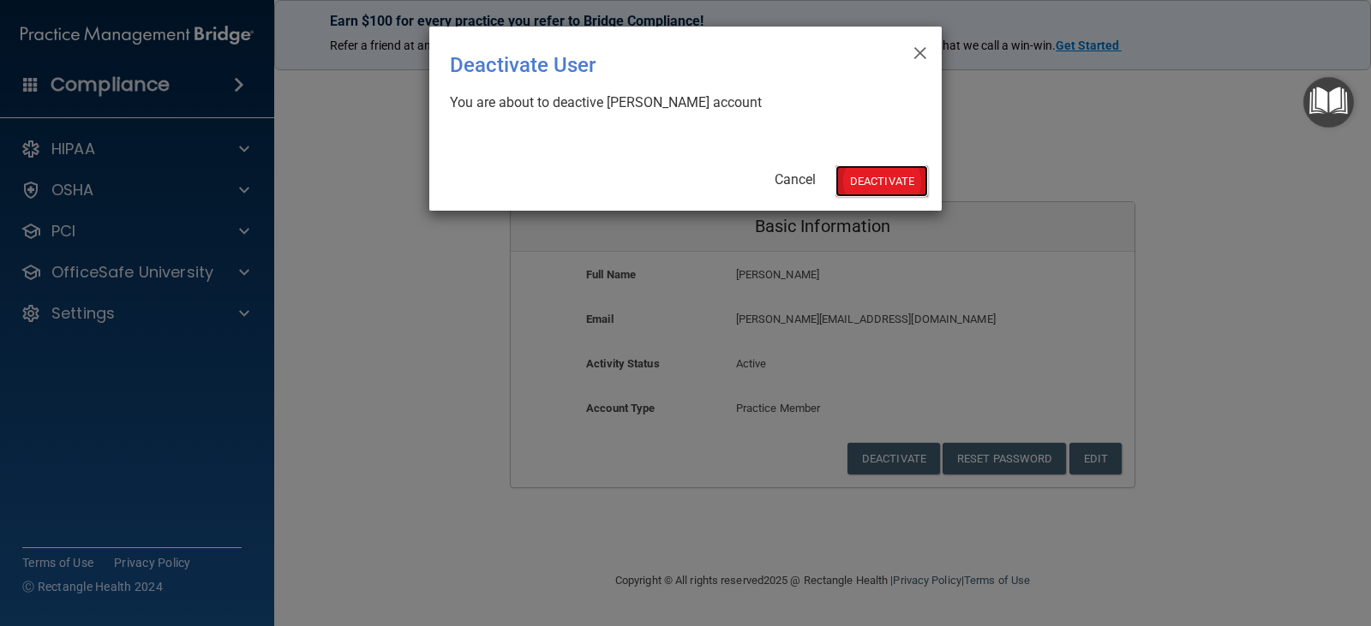
click at [890, 182] on button "Deactivate" at bounding box center [881, 181] width 93 height 32
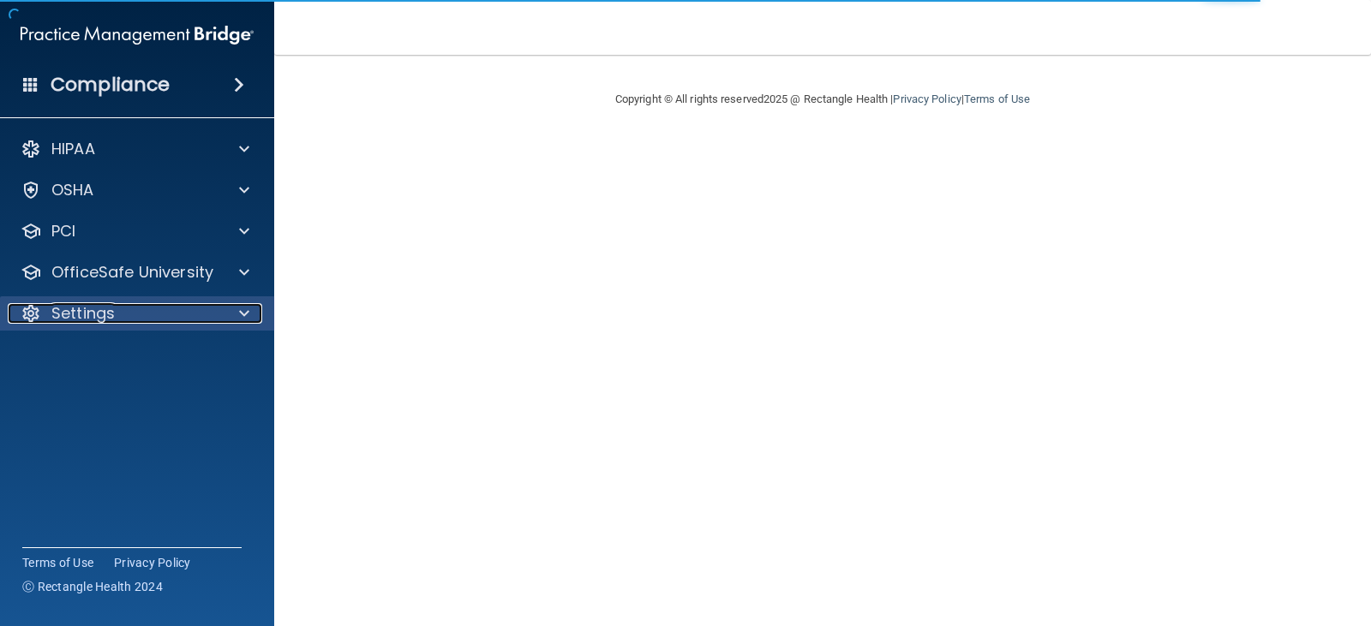
click at [240, 311] on span at bounding box center [244, 313] width 10 height 21
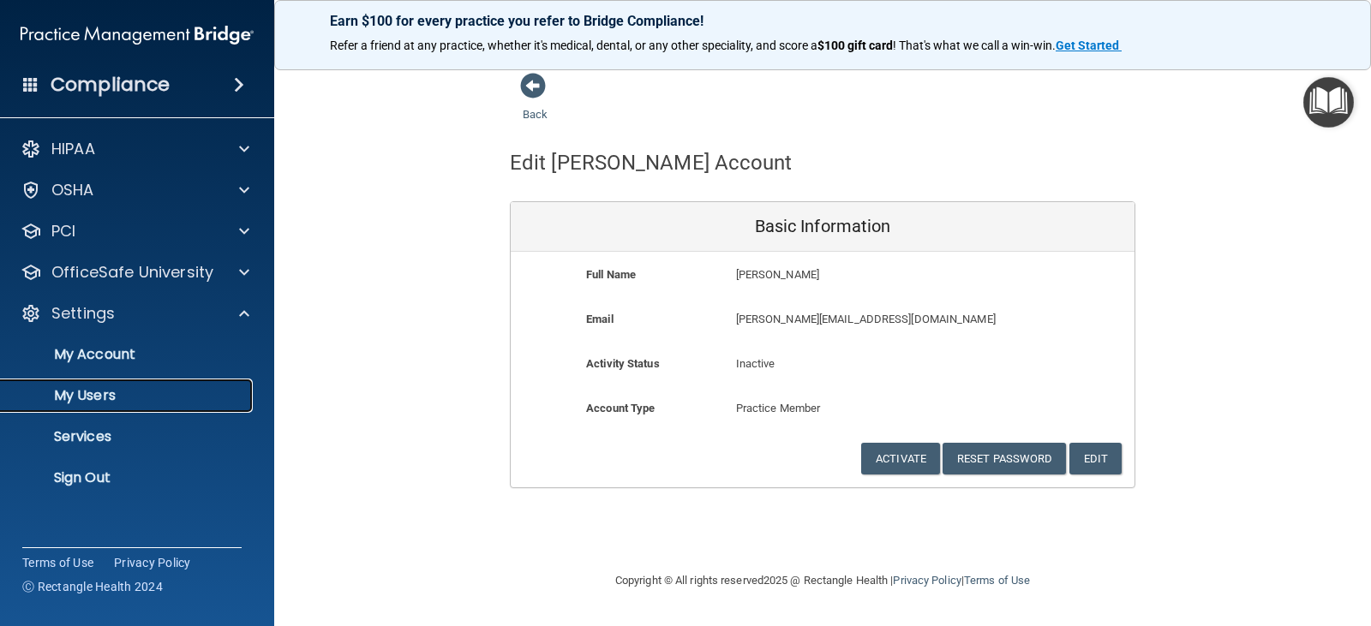
click at [163, 399] on p "My Users" at bounding box center [128, 395] width 234 height 17
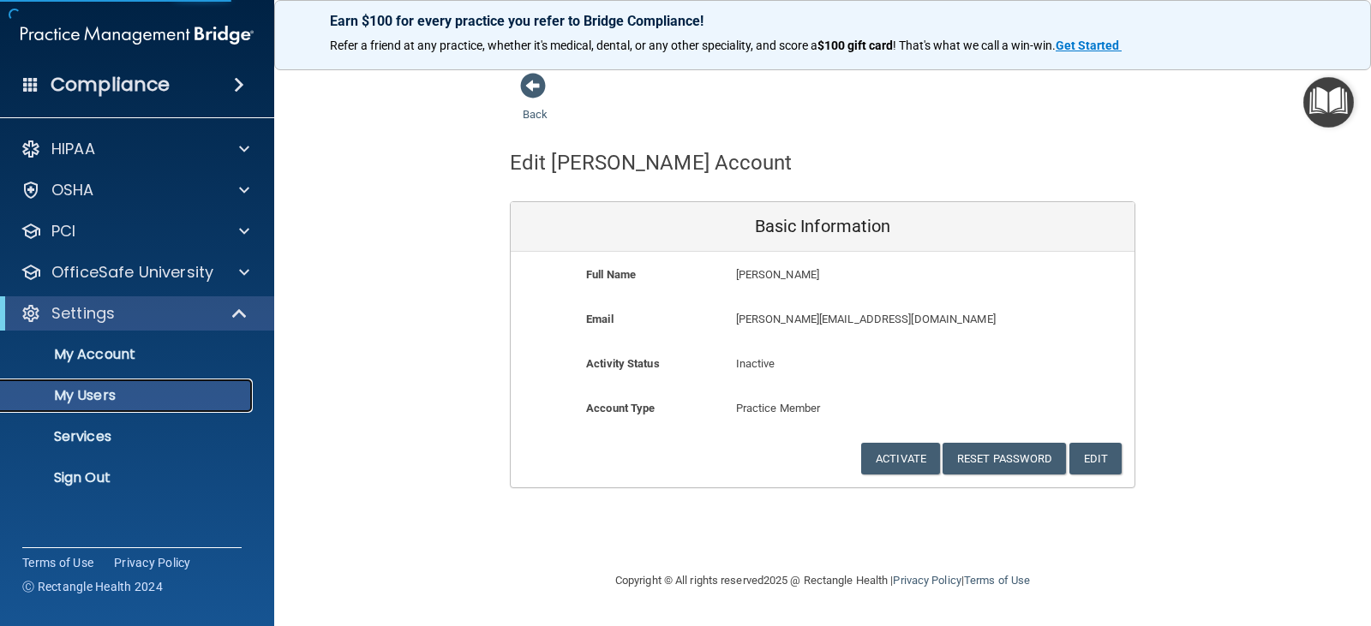
select select "20"
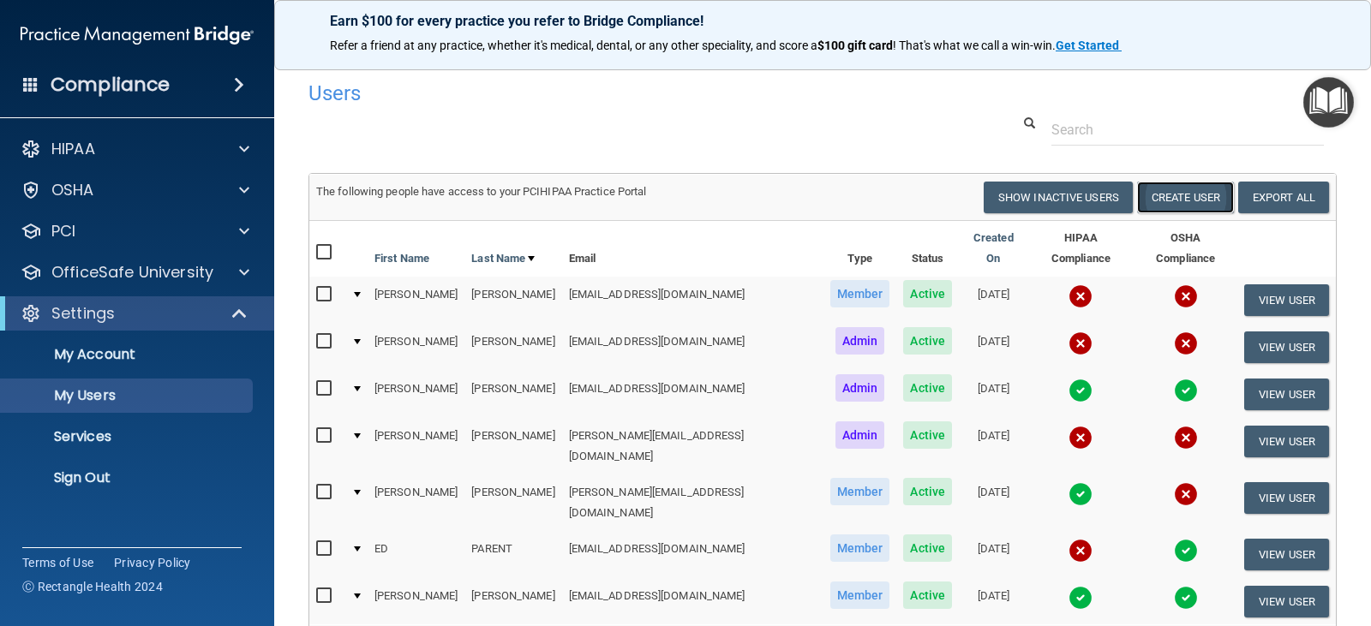
click at [1153, 199] on button "Create User" at bounding box center [1185, 198] width 97 height 32
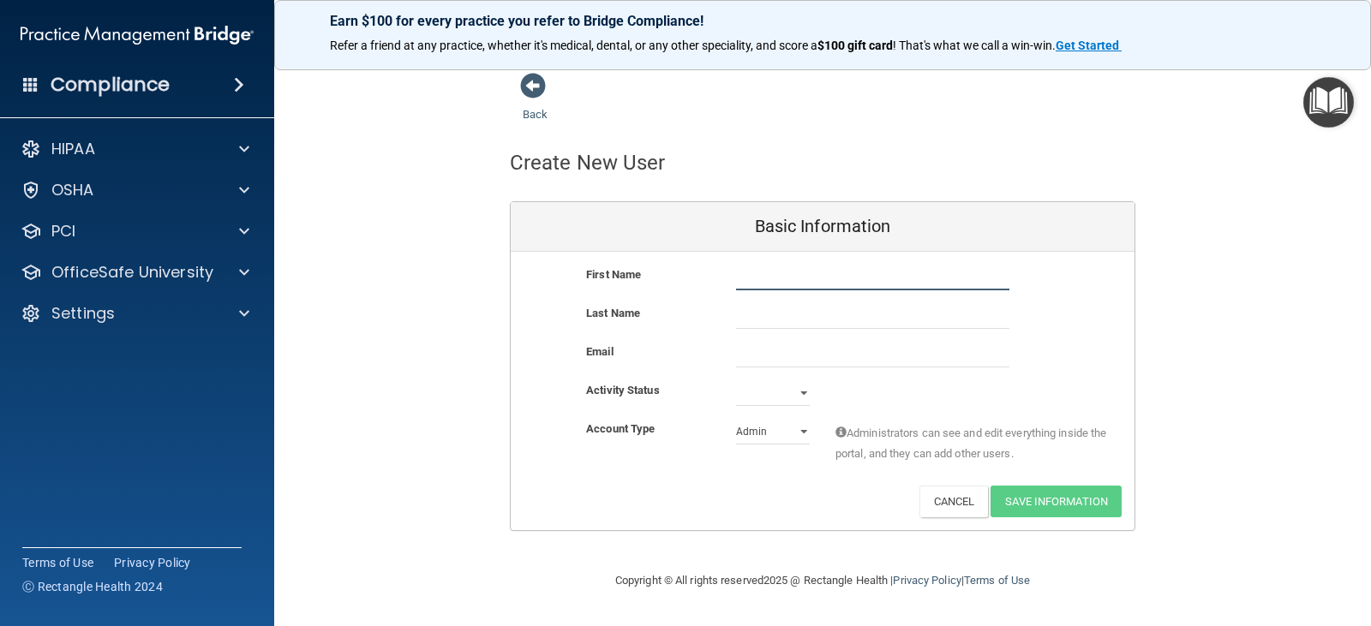
click at [756, 277] on input "text" at bounding box center [872, 278] width 273 height 26
type input "[PERSON_NAME]"
type input "CASE"
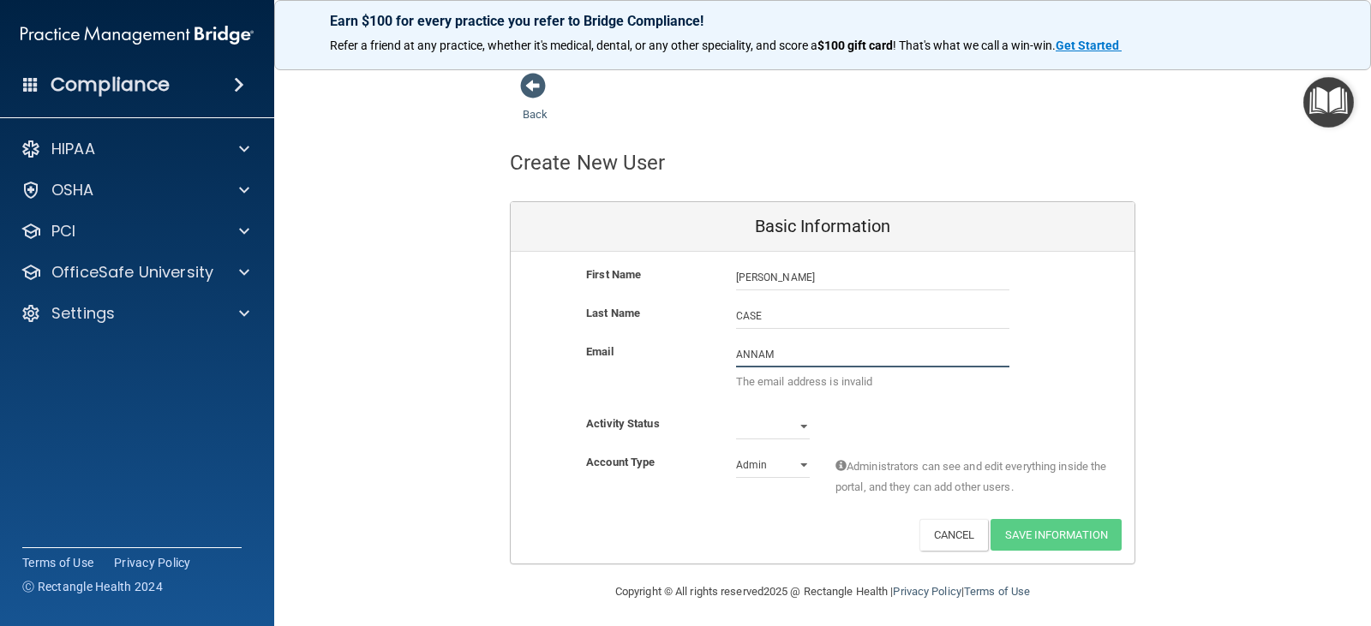
type input "[EMAIL_ADDRESS][DOMAIN_NAME]"
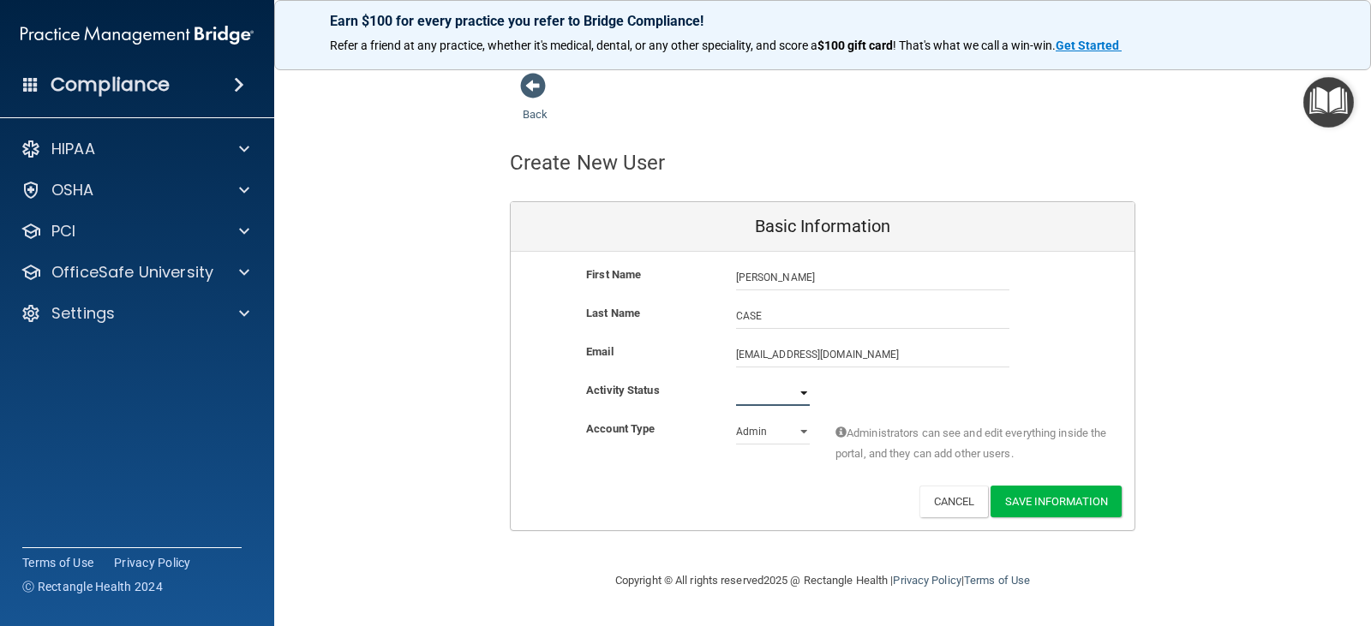
click at [804, 393] on select "Active Inactive" at bounding box center [773, 393] width 74 height 26
select select "active"
click at [736, 380] on select "Active Inactive" at bounding box center [773, 393] width 74 height 26
click at [808, 433] on select "Admin Member" at bounding box center [773, 432] width 74 height 26
select select "practice_member"
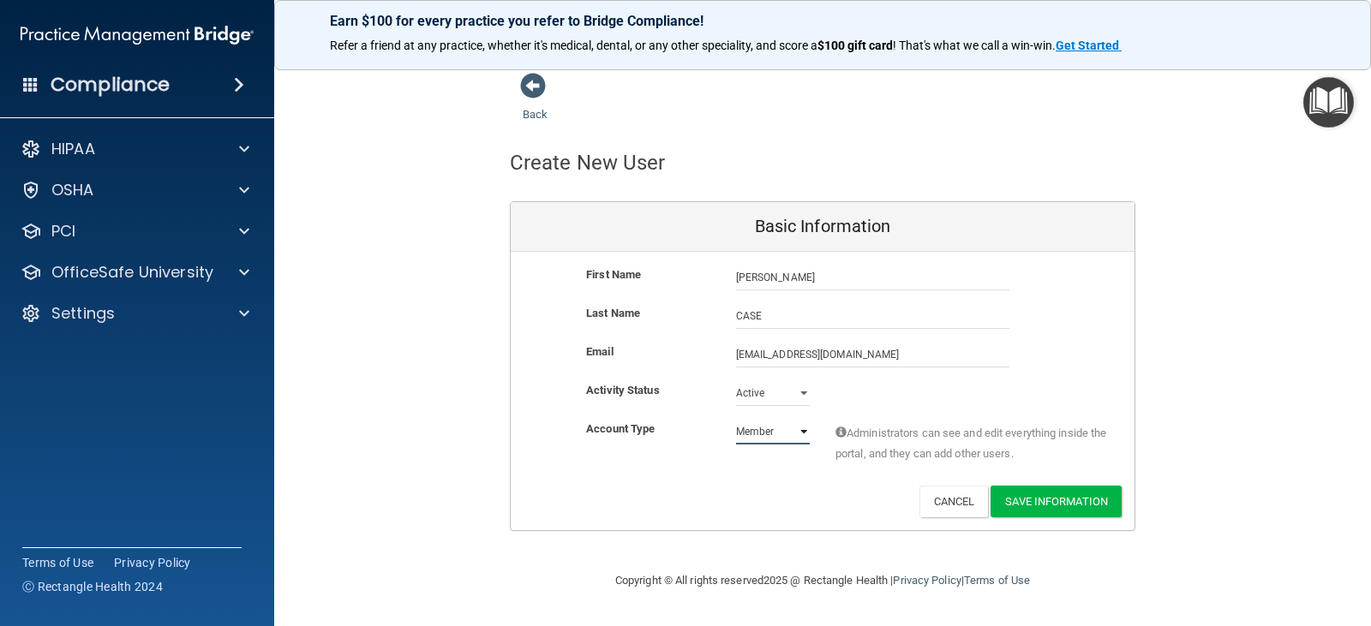
click at [736, 419] on select "Admin Member" at bounding box center [773, 432] width 74 height 26
click at [1056, 499] on button "Save Information" at bounding box center [1055, 502] width 131 height 32
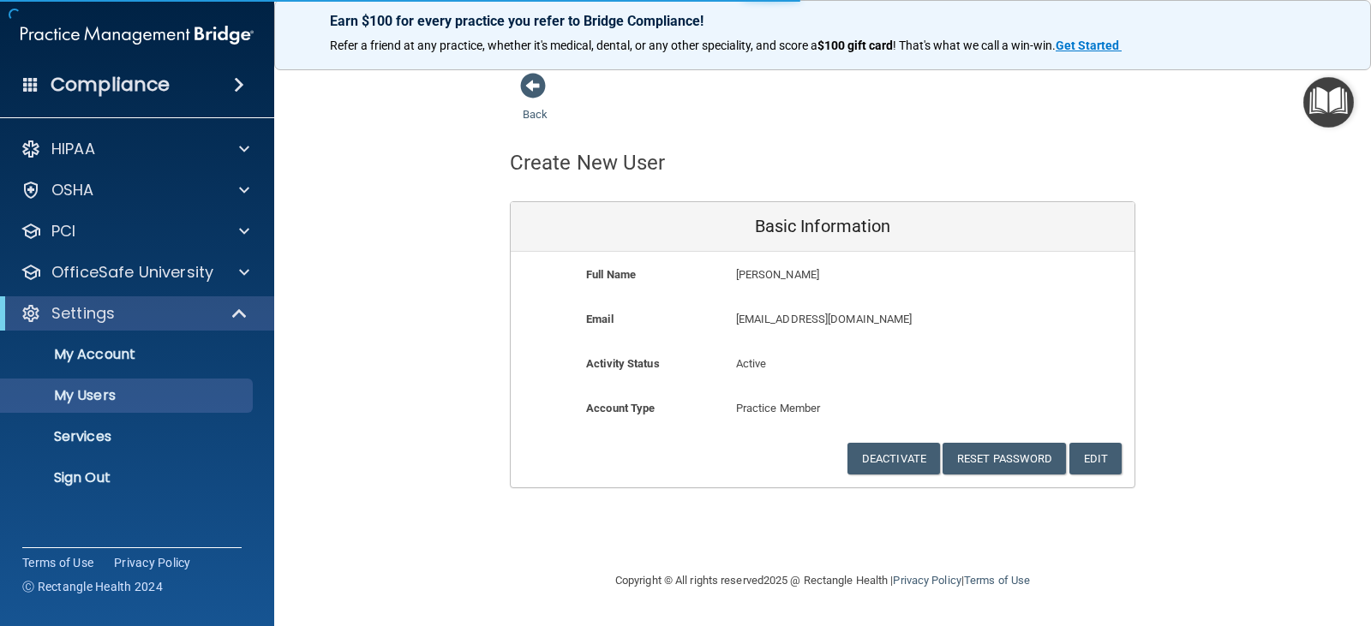
select select "20"
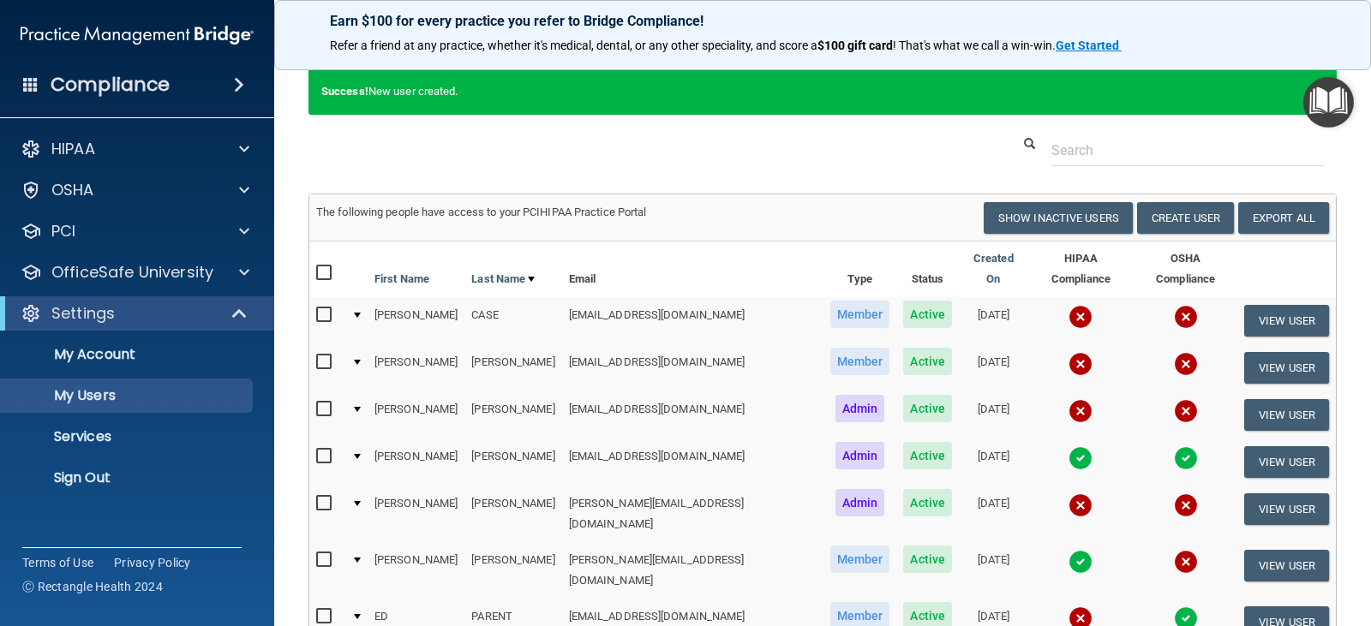
scroll to position [86, 0]
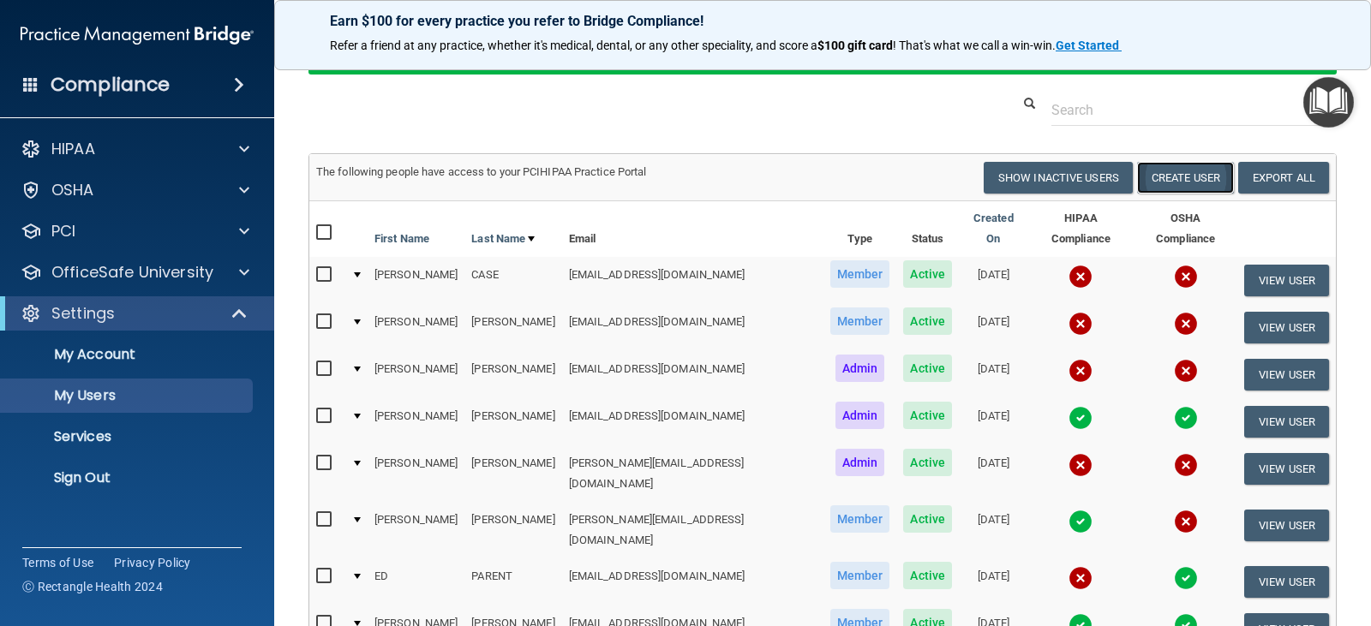
click at [1156, 174] on button "Create User" at bounding box center [1185, 178] width 97 height 32
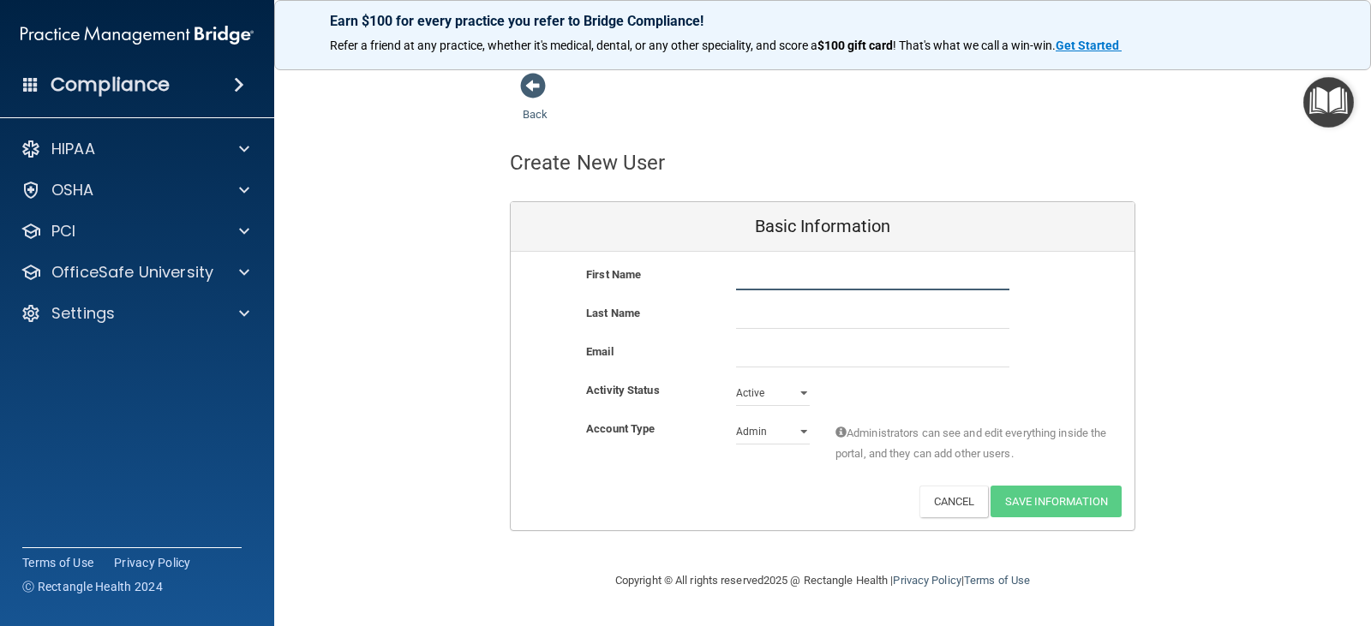
click at [760, 281] on input "text" at bounding box center [872, 278] width 273 height 26
type input "MELISSA"
type input "FAGAN"
click at [749, 355] on input "email" at bounding box center [872, 355] width 273 height 26
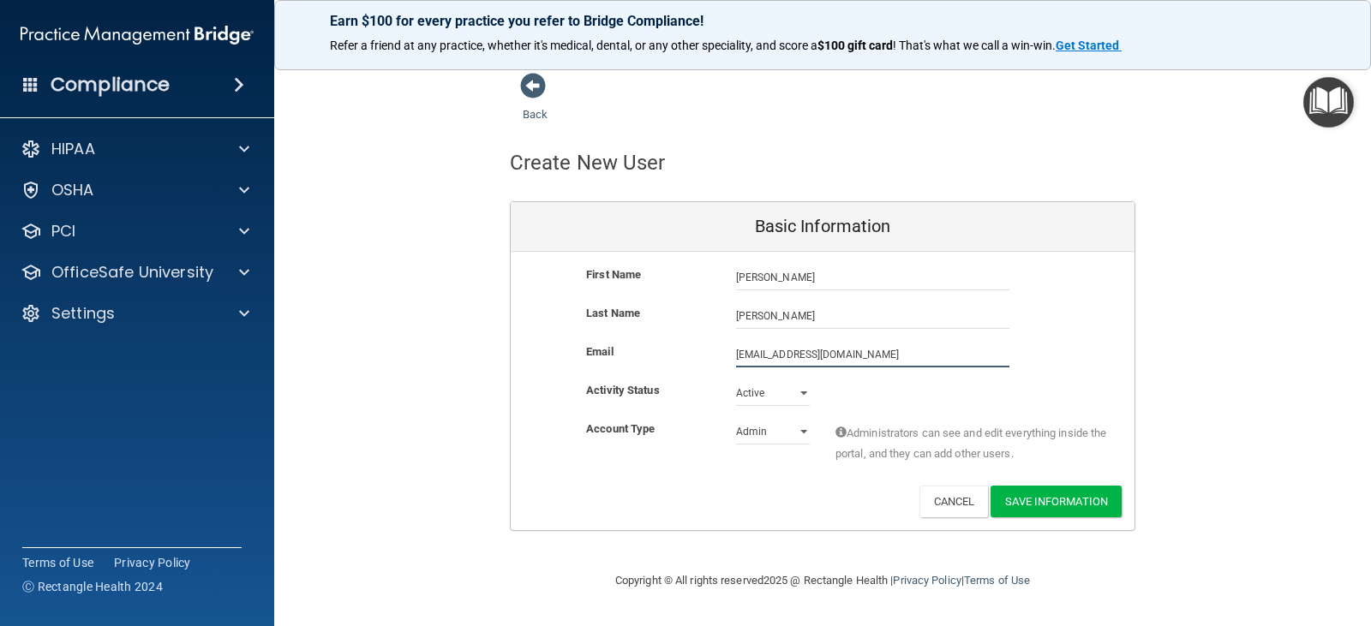
type input "MELISSAF@THERAP-EASE.COM"
click at [803, 432] on select "Admin Member" at bounding box center [773, 432] width 74 height 26
select select "practice_member"
click at [736, 419] on select "Admin Member" at bounding box center [773, 432] width 74 height 26
click at [1045, 501] on button "Save Information" at bounding box center [1055, 502] width 131 height 32
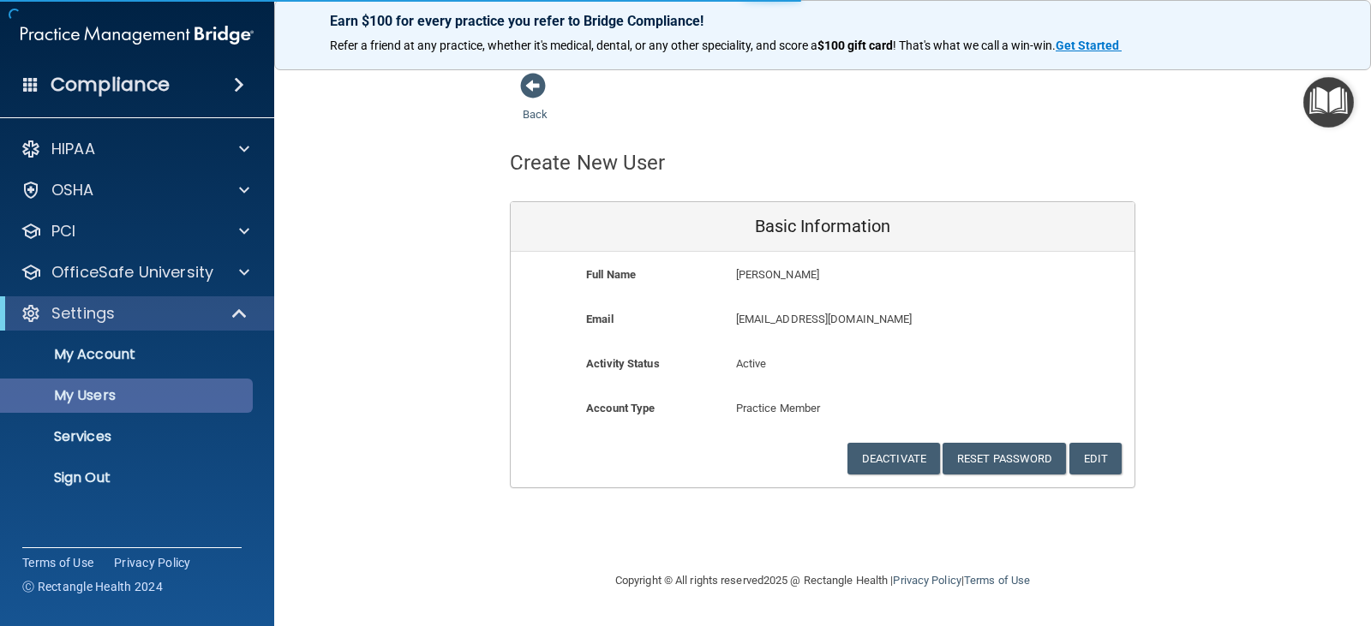
select select "20"
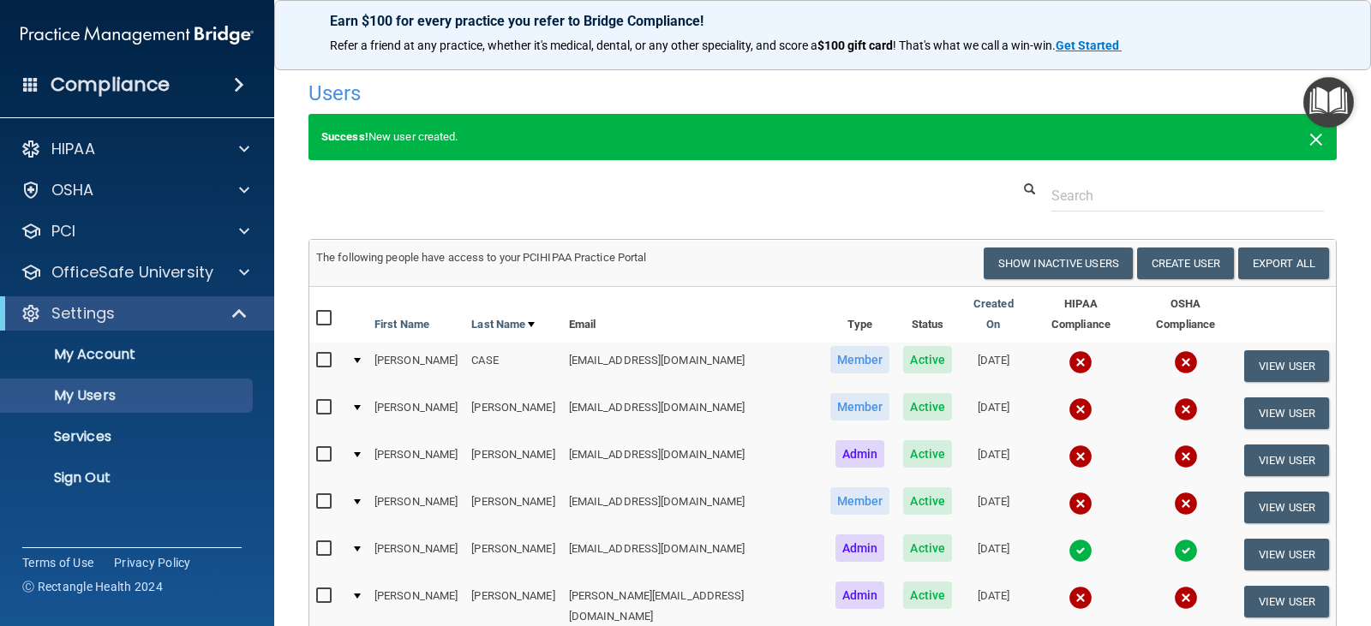
click at [1308, 138] on span "×" at bounding box center [1315, 137] width 15 height 34
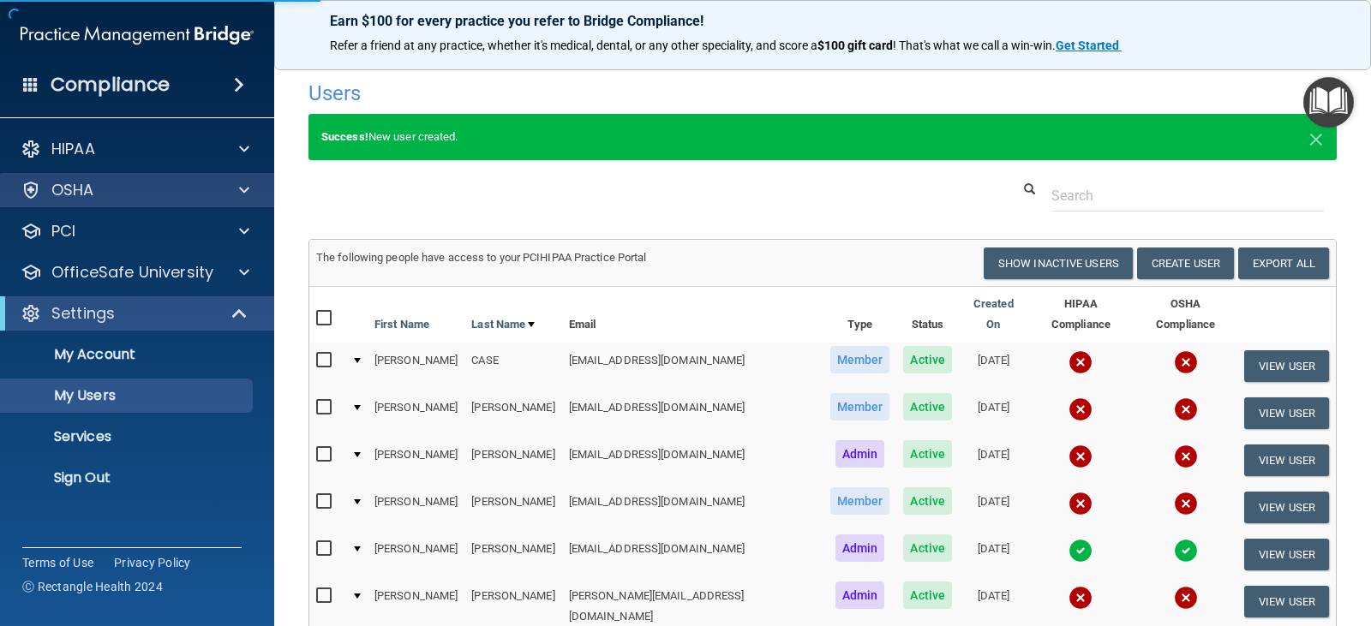
select select "20"
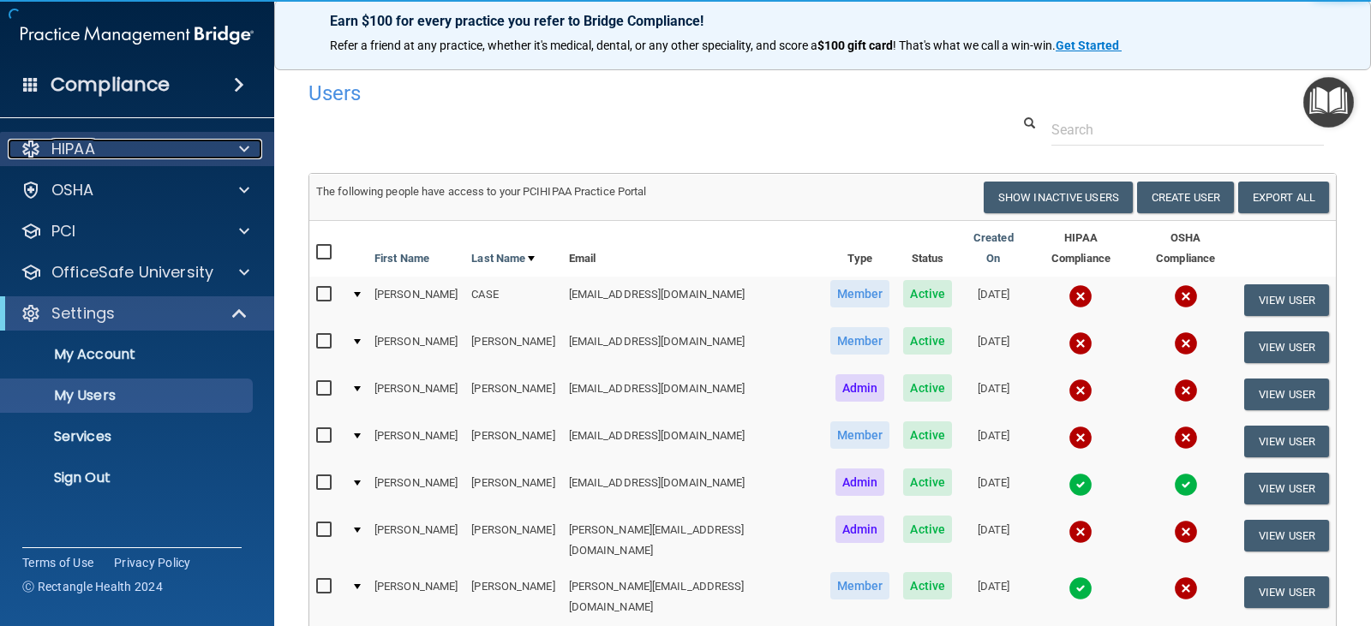
click at [81, 142] on p "HIPAA" at bounding box center [73, 149] width 44 height 21
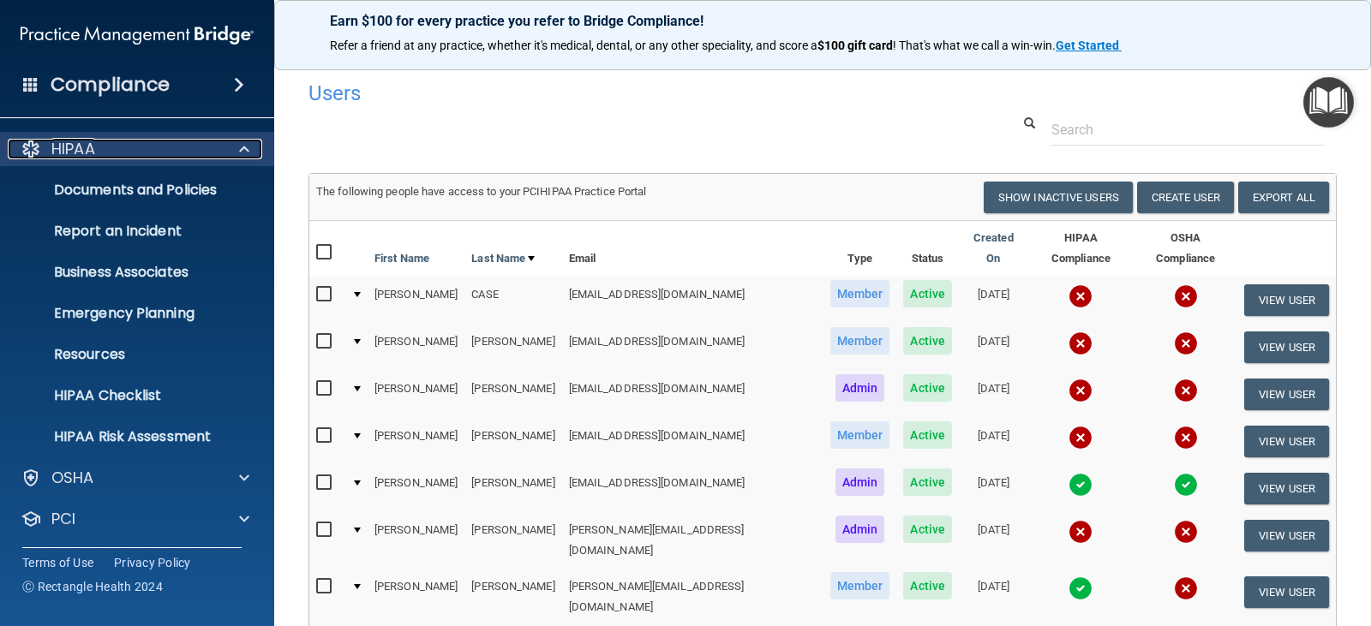
click at [241, 147] on span at bounding box center [244, 149] width 10 height 21
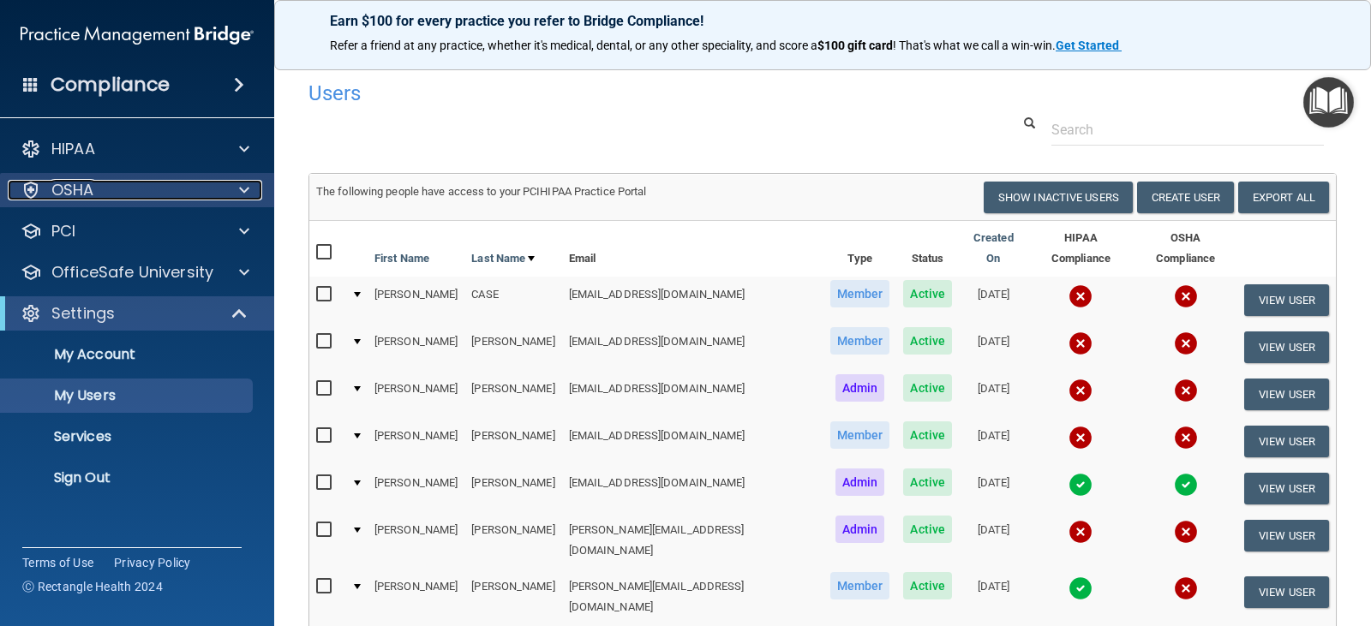
click at [236, 190] on div at bounding box center [241, 190] width 43 height 21
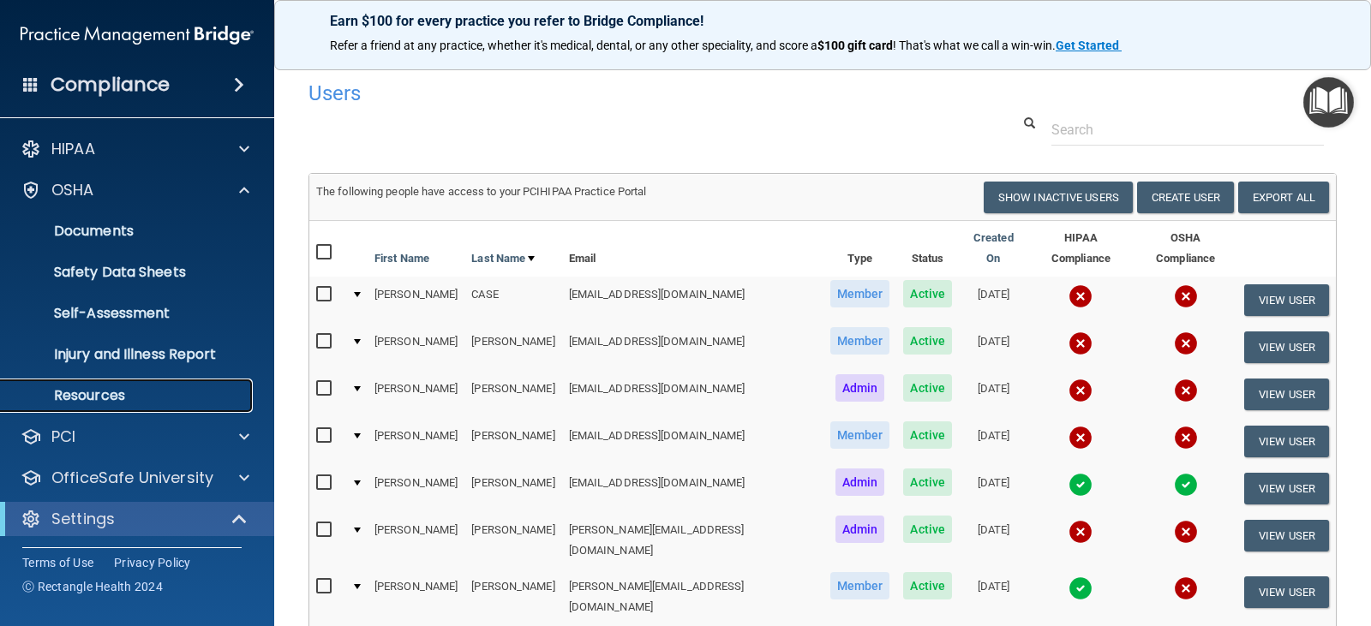
click at [128, 399] on p "Resources" at bounding box center [128, 395] width 234 height 17
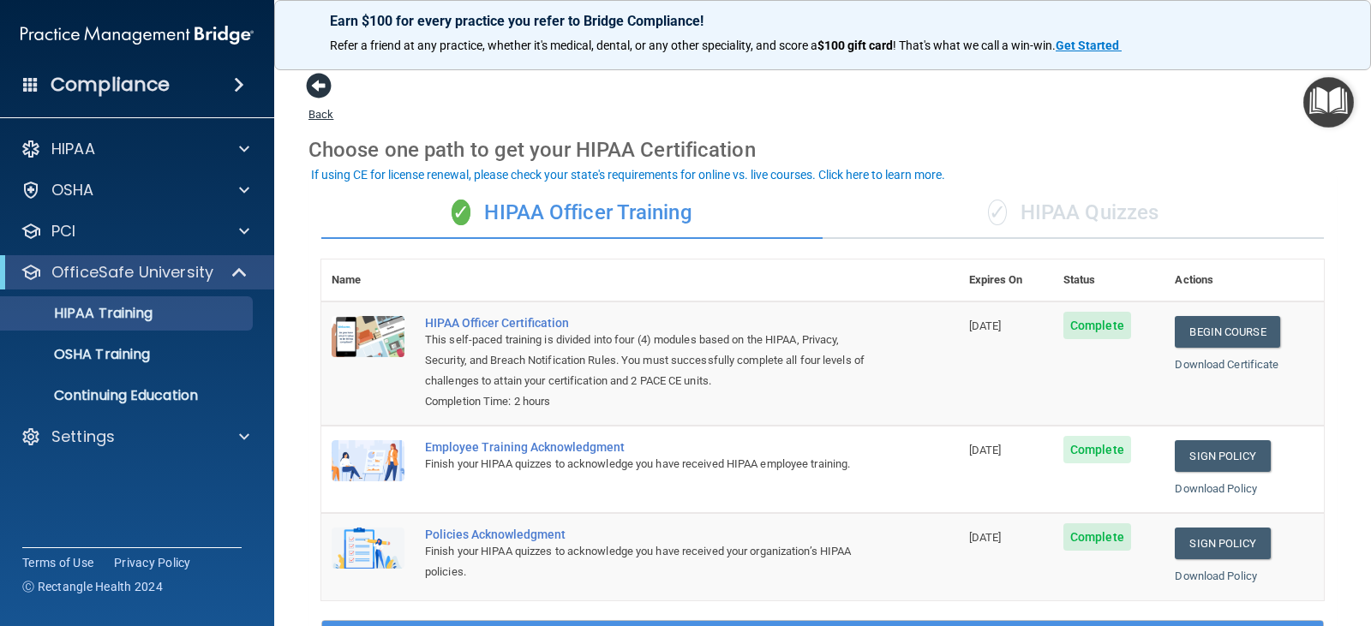
click at [315, 88] on span at bounding box center [319, 86] width 26 height 26
